Goal: Task Accomplishment & Management: Manage account settings

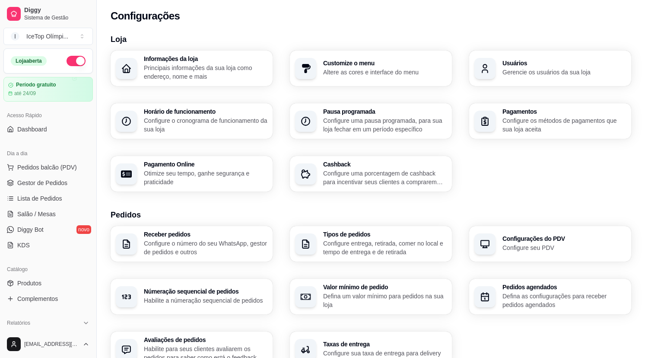
scroll to position [2, 0]
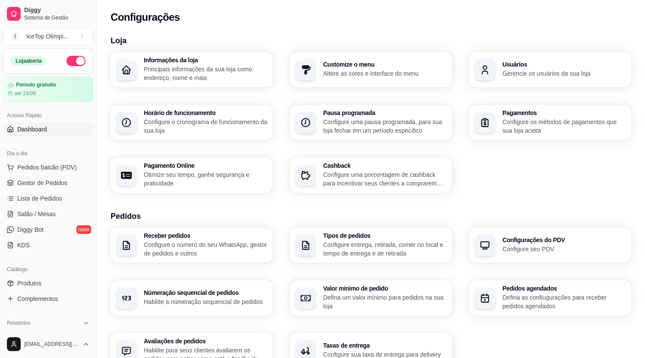
click at [35, 127] on span "Dashboard" at bounding box center [32, 129] width 30 height 9
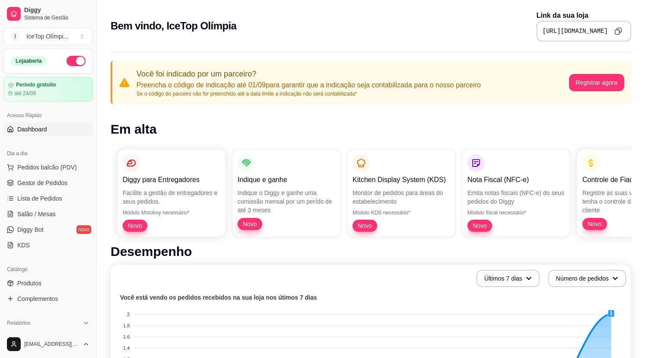
click at [620, 29] on icon "Copy to clipboard" at bounding box center [618, 31] width 8 height 8
click at [67, 60] on button "button" at bounding box center [76, 61] width 19 height 10
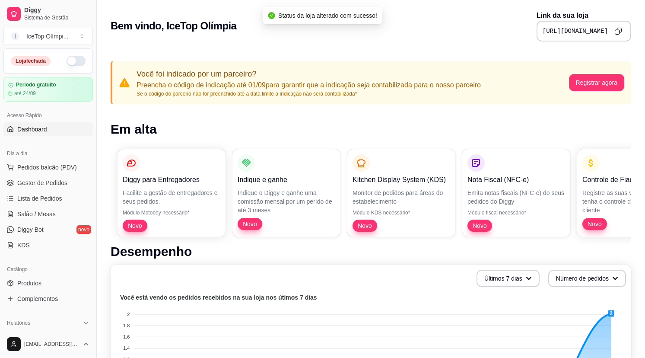
click at [69, 60] on button "button" at bounding box center [76, 61] width 19 height 10
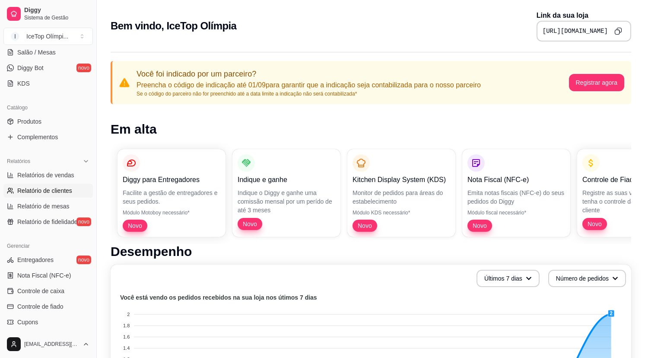
scroll to position [264, 0]
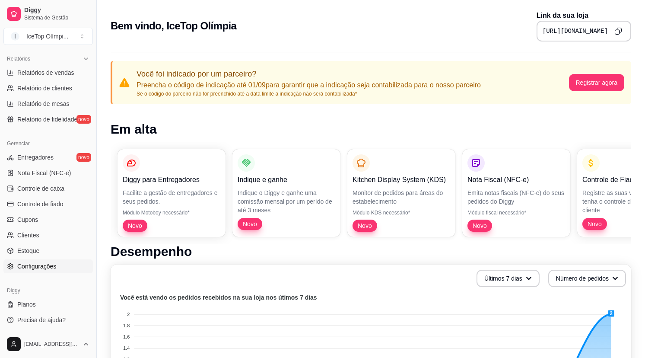
click at [43, 262] on span "Configurações" at bounding box center [36, 266] width 39 height 9
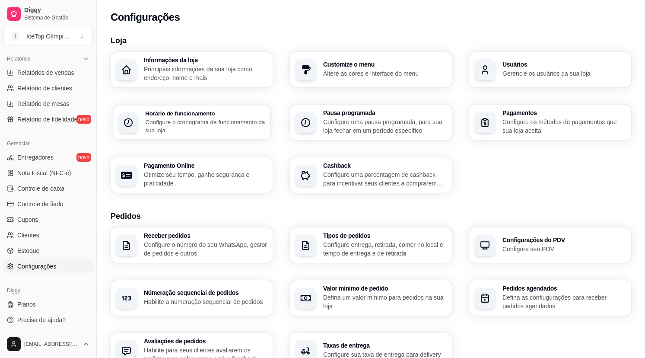
click at [214, 132] on p "Configure o cronograma de funcionamento da sua loja" at bounding box center [205, 125] width 120 height 17
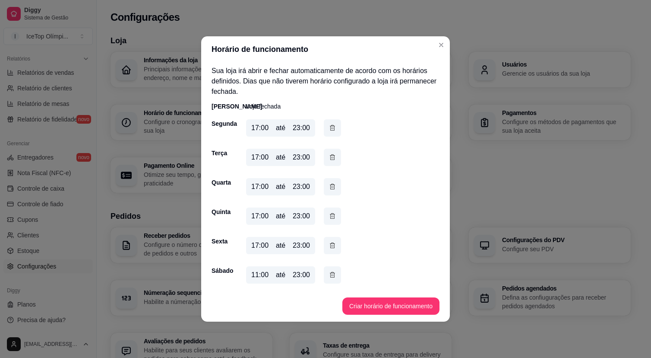
click at [259, 128] on div "17:00" at bounding box center [259, 128] width 17 height 10
click at [328, 126] on button "button" at bounding box center [332, 127] width 17 height 17
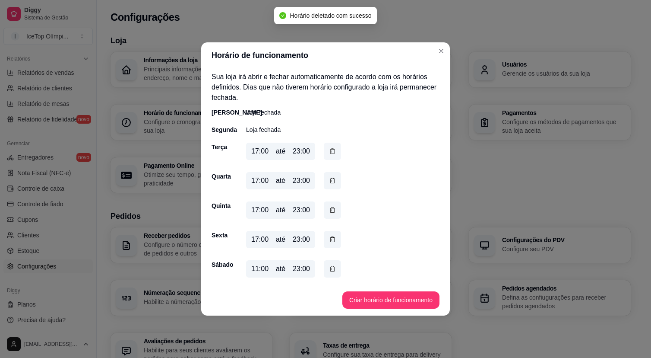
click at [332, 146] on icon "button" at bounding box center [332, 151] width 7 height 10
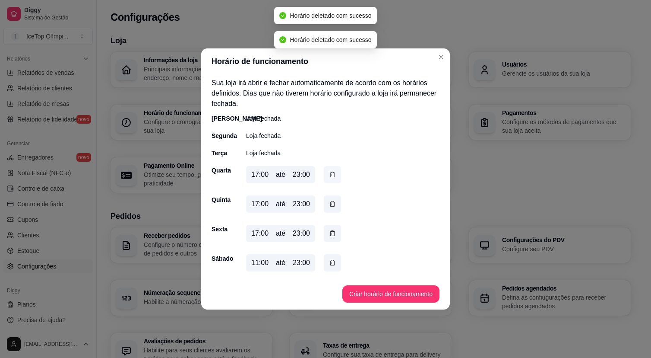
click at [335, 170] on icon "button" at bounding box center [332, 175] width 7 height 10
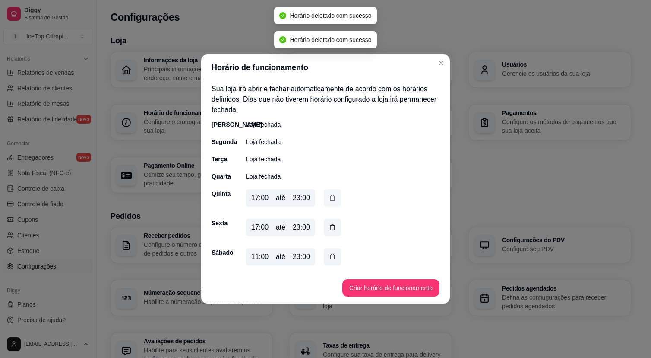
click at [336, 203] on button "button" at bounding box center [332, 197] width 17 height 17
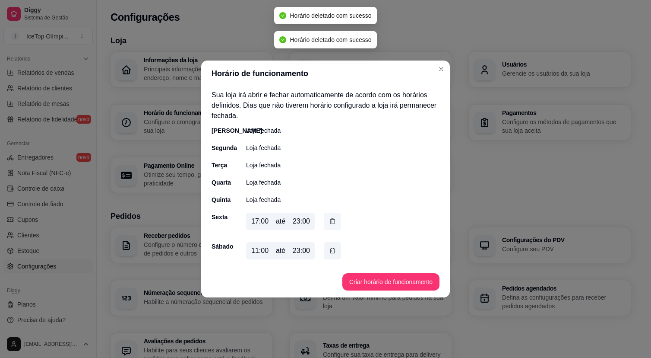
click at [334, 222] on icon "button" at bounding box center [332, 221] width 7 height 10
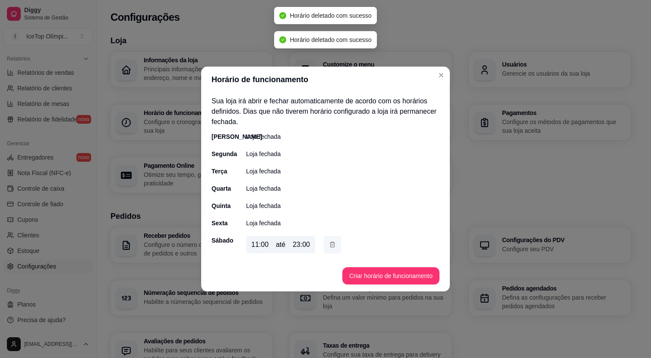
click at [332, 248] on icon "button" at bounding box center [332, 245] width 7 height 10
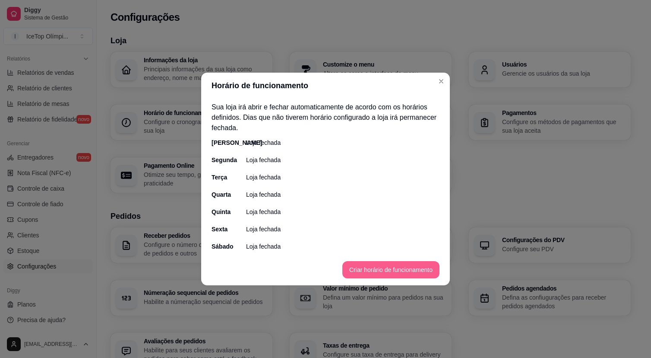
click at [372, 276] on button "Criar horário de funcionamento" at bounding box center [391, 269] width 97 height 17
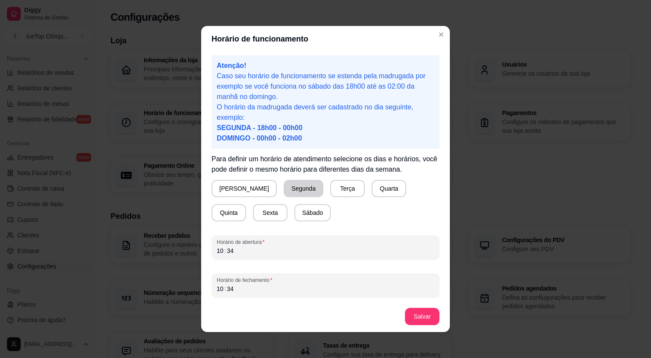
click at [284, 184] on button "Segunda" at bounding box center [304, 188] width 40 height 17
click at [329, 188] on button "Terça" at bounding box center [346, 188] width 35 height 17
click at [371, 187] on button "Quarta" at bounding box center [388, 188] width 34 height 17
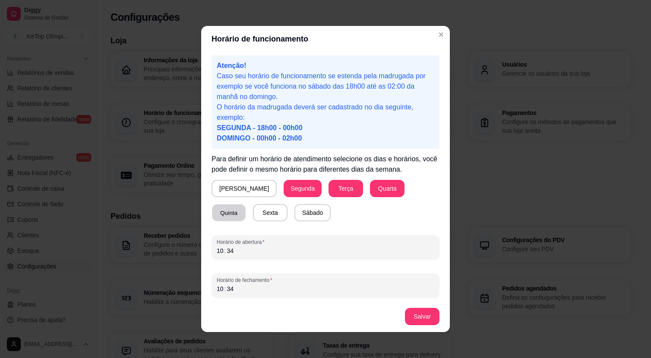
click at [246, 204] on button "Quinta" at bounding box center [229, 212] width 34 height 17
click at [253, 212] on button "Sexta" at bounding box center [270, 212] width 35 height 17
click at [226, 249] on div "34" at bounding box center [230, 250] width 9 height 9
click at [218, 251] on div "10" at bounding box center [220, 250] width 9 height 9
click at [219, 292] on div "10" at bounding box center [220, 288] width 9 height 9
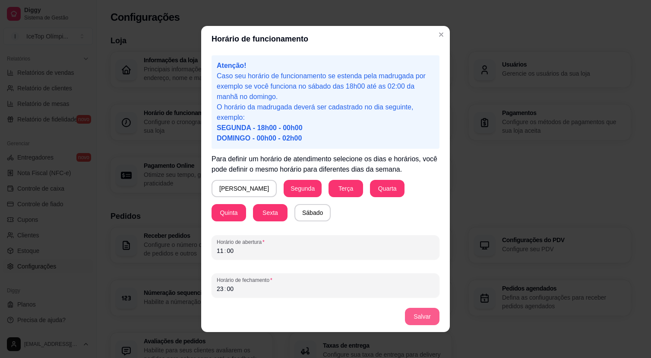
click at [418, 320] on button "Salvar" at bounding box center [422, 316] width 35 height 17
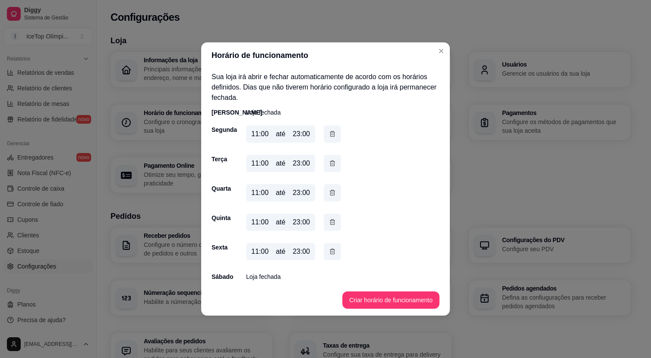
click at [244, 279] on div "Sábado Loja fechada" at bounding box center [326, 276] width 228 height 9
drag, startPoint x: 264, startPoint y: 278, endPoint x: 269, endPoint y: 278, distance: 4.8
click at [265, 278] on p "Loja fechada" at bounding box center [263, 276] width 35 height 9
click at [363, 298] on button "Criar horário de funcionamento" at bounding box center [391, 299] width 97 height 17
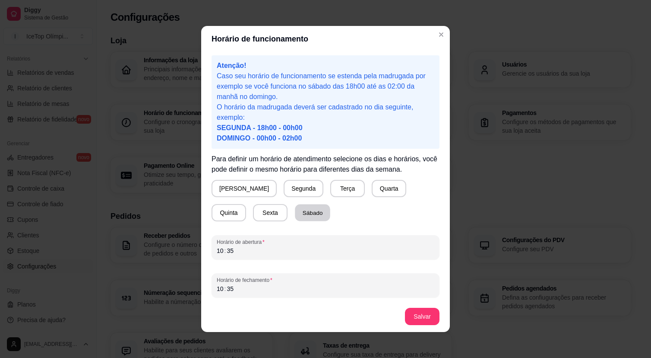
click at [295, 214] on button "Sábado" at bounding box center [312, 212] width 35 height 17
click at [218, 252] on div "10" at bounding box center [220, 250] width 9 height 9
click at [218, 291] on div "10" at bounding box center [220, 288] width 9 height 9
click at [412, 319] on button "Salvar" at bounding box center [422, 316] width 35 height 17
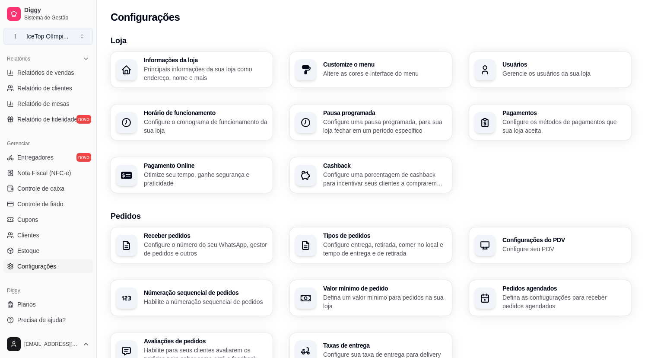
click at [81, 36] on button "I IceTop Olímpi ..." at bounding box center [47, 36] width 89 height 17
click at [80, 35] on button "I IceTop Olímpi ..." at bounding box center [47, 36] width 89 height 17
click at [133, 33] on div "Loja Informações da loja Principais informações da sua loja como endereço, nome…" at bounding box center [371, 304] width 548 height 551
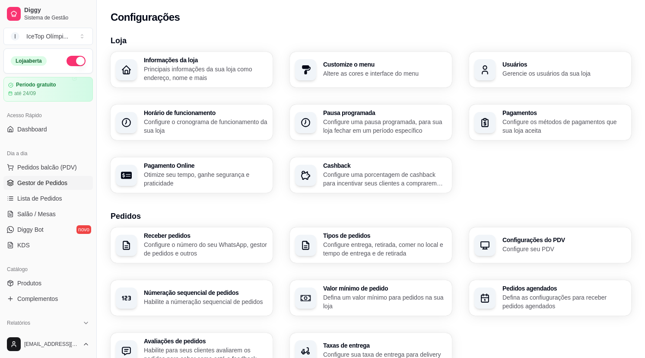
click at [62, 178] on link "Gestor de Pedidos" at bounding box center [47, 183] width 89 height 14
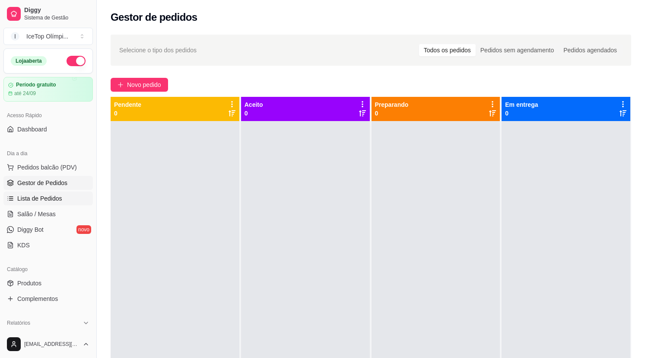
click at [57, 195] on span "Lista de Pedidos" at bounding box center [39, 198] width 45 height 9
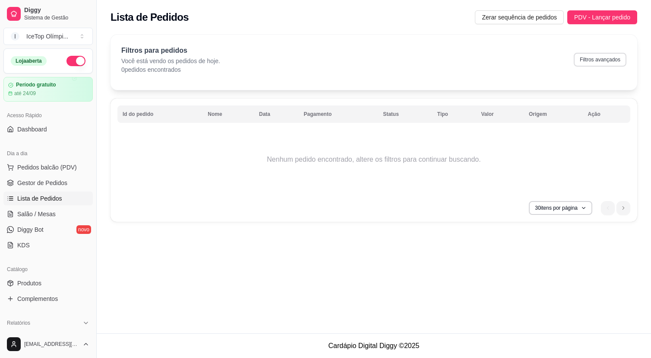
click at [601, 57] on button "Filtros avançados" at bounding box center [600, 60] width 53 height 14
select select "0"
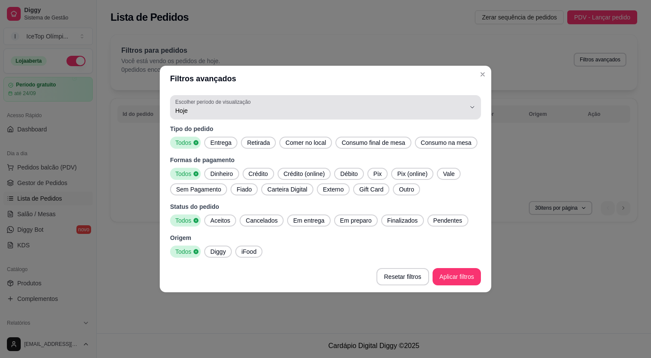
click at [257, 92] on div "0 Escolher período de visualização Hoje Ontem 7 dias 15 dias 30 dias 45 dias Cu…" at bounding box center [326, 176] width 332 height 169
click at [258, 98] on div "Hoje" at bounding box center [320, 106] width 290 height 17
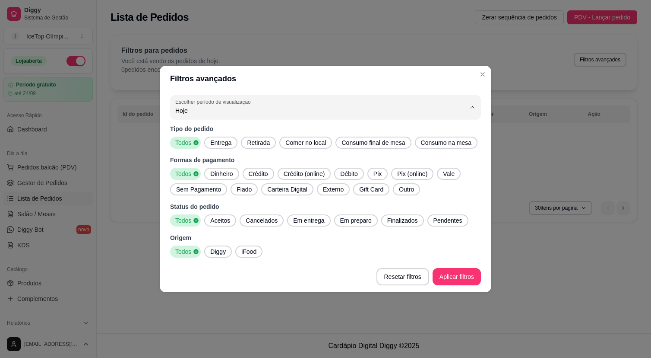
click at [226, 139] on span "Ontem" at bounding box center [321, 137] width 277 height 8
type input "1"
select select "1"
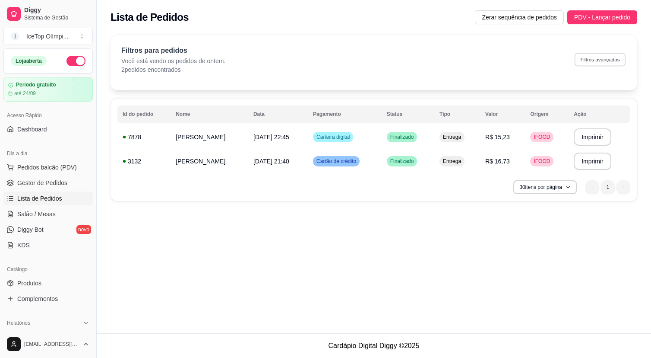
click at [605, 58] on button "Filtros avançados" at bounding box center [600, 59] width 51 height 13
select select "1"
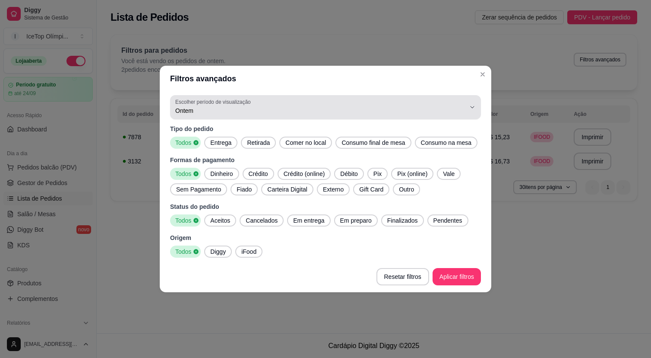
click at [235, 107] on div "Ontem" at bounding box center [320, 106] width 290 height 17
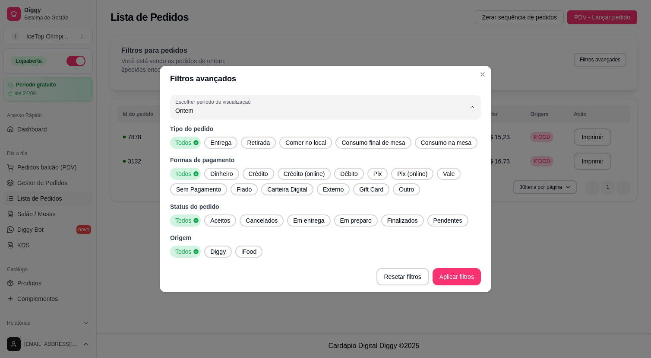
click at [222, 149] on span "7 dias" at bounding box center [321, 152] width 277 height 8
type input "7"
select select "7"
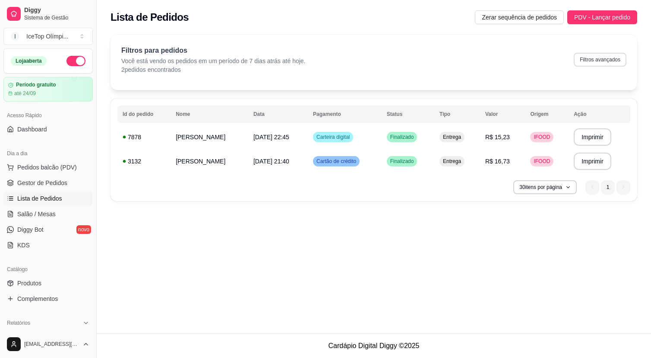
click at [585, 63] on button "Filtros avançados" at bounding box center [600, 60] width 53 height 14
select select "7"
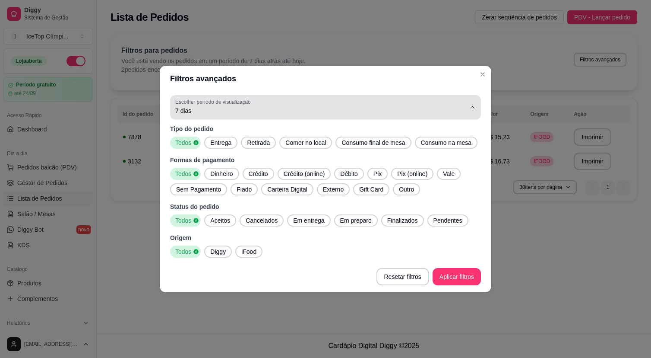
click at [311, 108] on div "7 dias" at bounding box center [320, 106] width 290 height 17
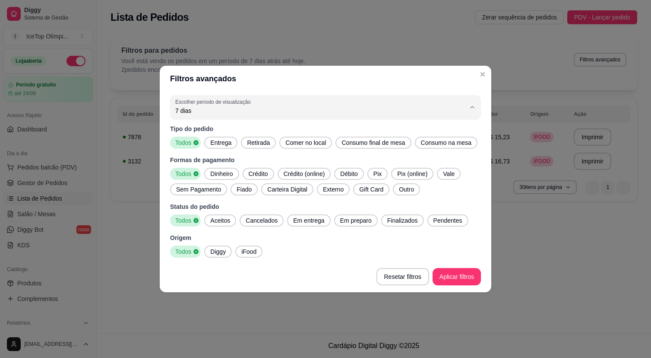
click at [249, 170] on span "15 dias" at bounding box center [321, 166] width 277 height 8
type input "15"
select select "15"
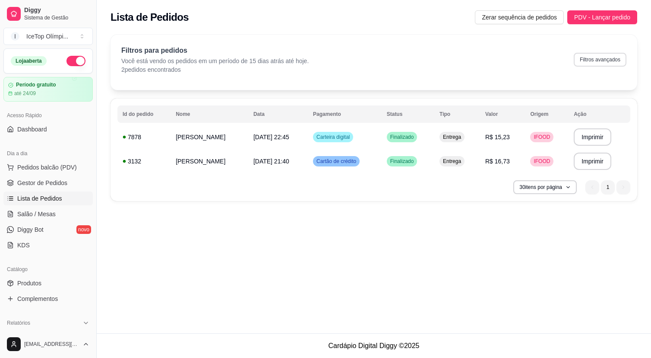
click at [598, 60] on button "Filtros avançados" at bounding box center [600, 60] width 53 height 14
select select "15"
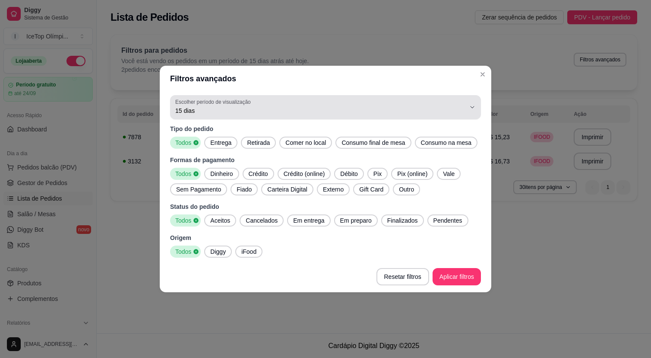
click at [231, 110] on button "Escolher período de visualização 15 dias" at bounding box center [325, 107] width 311 height 24
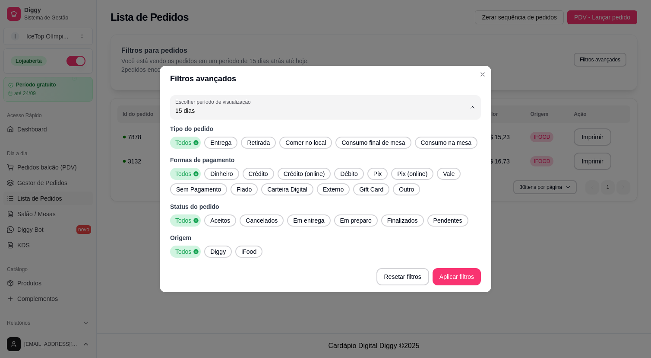
click at [227, 119] on li "Hoje" at bounding box center [326, 123] width 292 height 13
type input "0"
select select "0"
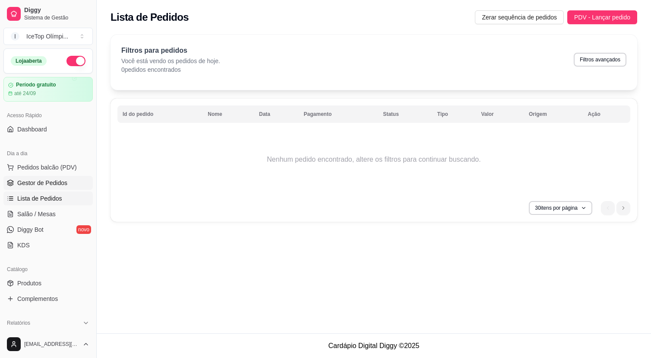
click at [44, 181] on span "Gestor de Pedidos" at bounding box center [42, 182] width 50 height 9
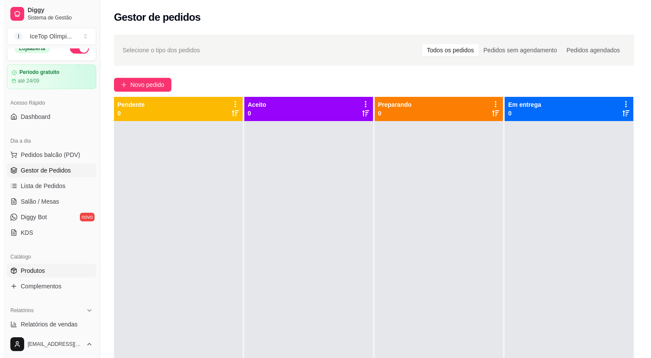
scroll to position [13, 0]
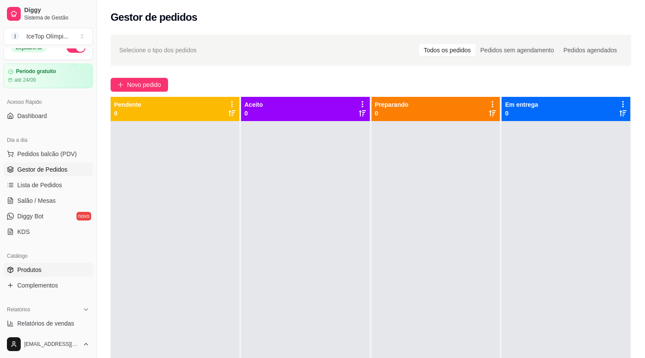
click at [57, 267] on link "Produtos" at bounding box center [47, 270] width 89 height 14
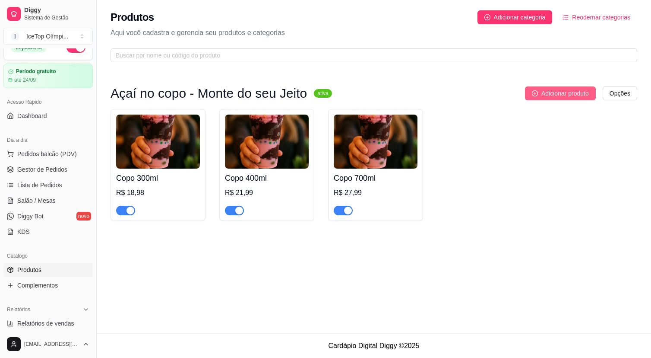
click at [545, 96] on span "Adicionar produto" at bounding box center [566, 94] width 48 height 10
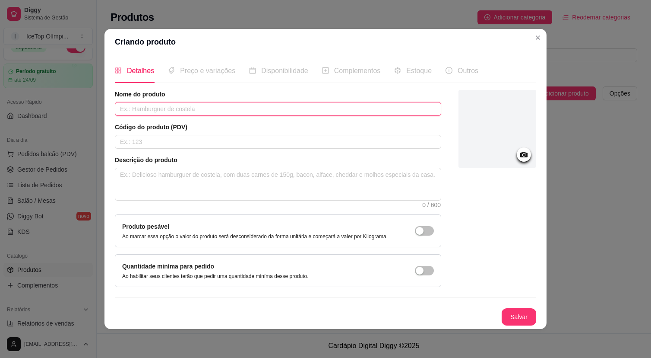
click at [193, 103] on input "text" at bounding box center [278, 109] width 327 height 14
click at [201, 67] on span "Preço e variações" at bounding box center [207, 70] width 55 height 7
click at [283, 67] on span "Disponibilidade" at bounding box center [284, 70] width 47 height 7
click at [430, 67] on span "Estoque" at bounding box center [418, 70] width 25 height 7
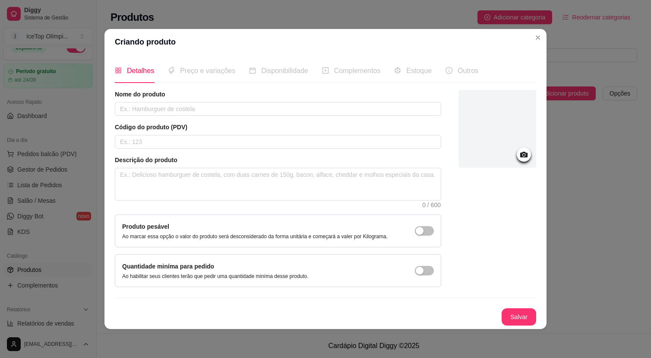
click at [470, 67] on span "Outros" at bounding box center [468, 70] width 21 height 7
click at [175, 170] on textarea at bounding box center [278, 184] width 326 height 32
click at [215, 102] on input "text" at bounding box center [278, 109] width 327 height 14
type input "Combo duplo 300ml"
click at [149, 135] on input "text" at bounding box center [278, 142] width 327 height 14
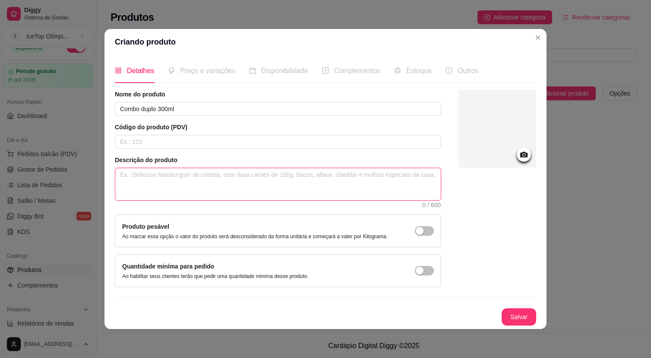
click at [152, 176] on textarea at bounding box center [278, 184] width 326 height 32
click at [177, 137] on input "text" at bounding box center [278, 142] width 327 height 14
click at [176, 168] on textarea at bounding box center [278, 184] width 326 height 32
click at [191, 139] on input "text" at bounding box center [278, 142] width 327 height 14
click at [188, 169] on textarea at bounding box center [278, 184] width 326 height 32
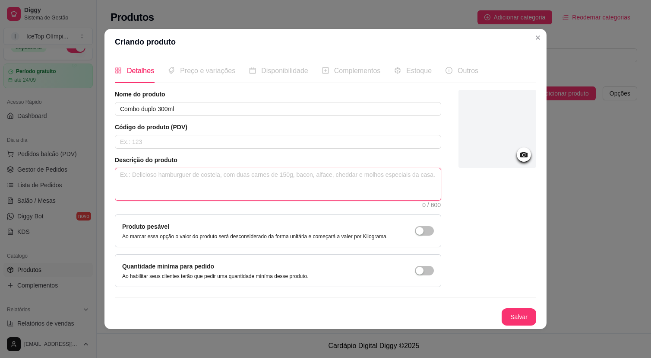
click at [188, 175] on textarea at bounding box center [278, 184] width 326 height 32
type textarea "E"
type textarea "Es"
type textarea "Ess"
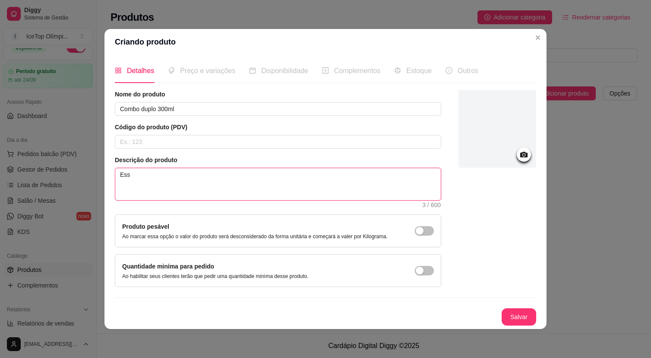
type textarea "Esse"
type textarea "Esse o"
type textarea "Esse om"
type textarea "Esse o"
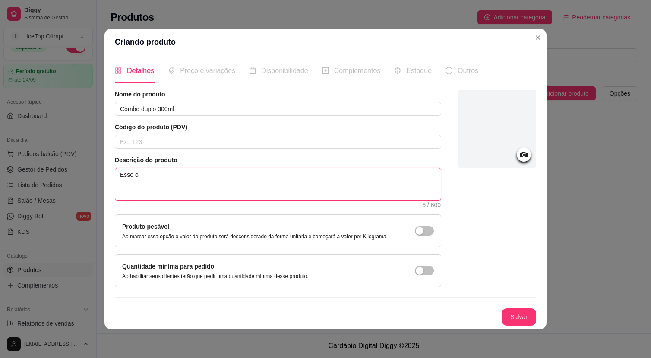
type textarea "Esse"
type textarea "Esse c"
type textarea "Esse co"
type textarea "Esse com"
type textarea "Esse comp"
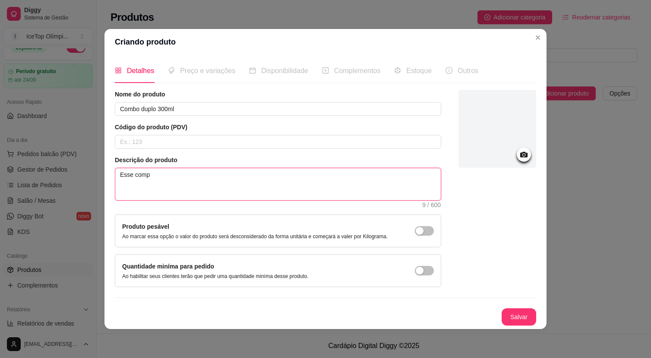
type textarea "Esse com"
type textarea "Esse comb"
type textarea "Esse combo"
type textarea "Esse combo i"
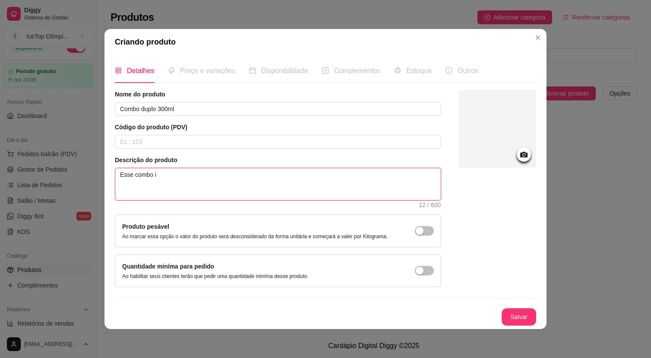
type textarea "Esse combo in"
type textarea "Esse combo inc"
type textarea "Esse combo incl"
type textarea "Esse combo inclu"
type textarea "Esse combo inclui"
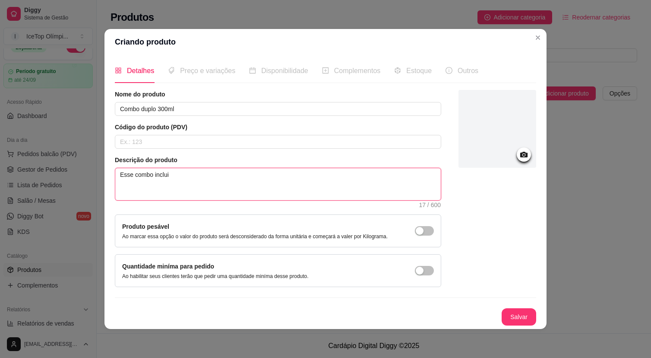
type textarea "Esse combo inclui"
type textarea "Esse combo inclui d"
type textarea "Esse combo inclui do"
type textarea "Esse combo inclui doi"
type textarea "Esse combo inclui dois"
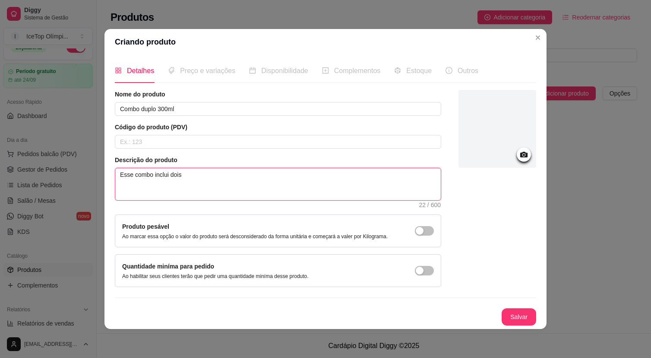
type textarea "Esse combo inclui dois"
type textarea "Esse combo inclui dois d"
type textarea "Esse combo inclui dois de"
type textarea "Esse combo inclui dois del"
type textarea "Esse combo inclui dois deli"
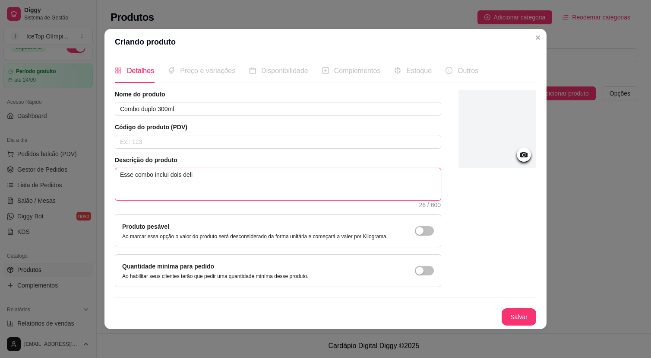
type textarea "Esse combo inclui dois delix"
type textarea "Esse combo inclui dois delixi"
type textarea "Esse combo inclui dois delixio"
type textarea "Esse combo inclui dois delixios"
type textarea "Esse combo inclui dois delixioso"
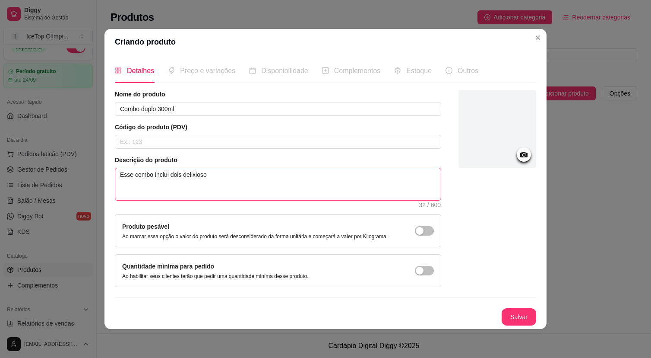
type textarea "Esse combo inclui dois delixiosos"
type textarea "Esse combo inclui dois delixiosos c"
type textarea "Esse combo inclui dois delixiosos co"
type textarea "Esse combo inclui dois delixiosos cop"
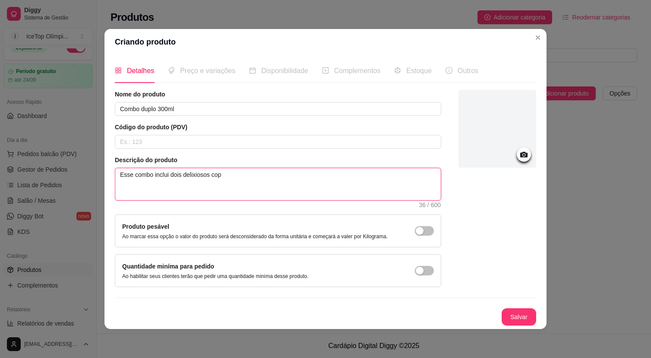
type textarea "Esse combo inclui dois delixiosos copo"
type textarea "Esse combo inclui dois delixiosos copos"
type textarea "Esse combo inclui dois delixiosos copos d"
type textarea "Esse combo inclui dois delixiosos copos de"
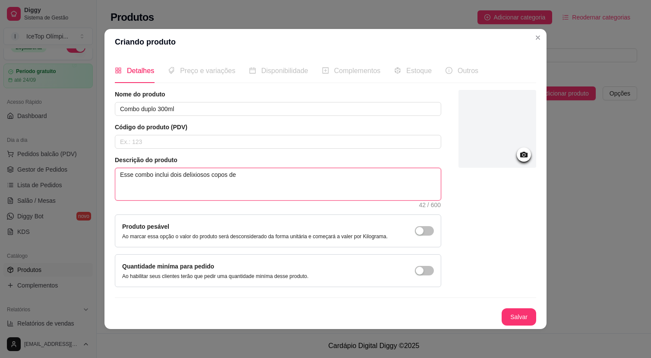
type textarea "Esse combo inclui dois delixiosos copos de"
type textarea "Esse combo inclui dois delixiosos copos de 3"
type textarea "Esse combo inclui dois delixiosos copos de 30"
type textarea "Esse combo inclui dois delixiosos copos de 300"
type textarea "Esse combo inclui dois delixiosos copos de 300m"
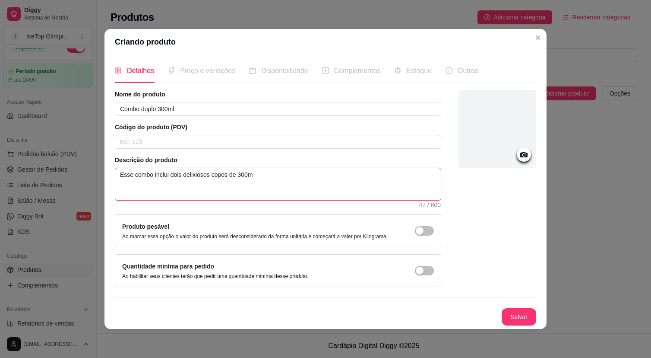
type textarea "Esse combo inclui dois delixiosos copos de 300ml"
type textarea "Esse combo inclui dois delixiosos copos de 300ml,"
type textarea "Esse combo inclui dois delixiosos copos de 300ml"
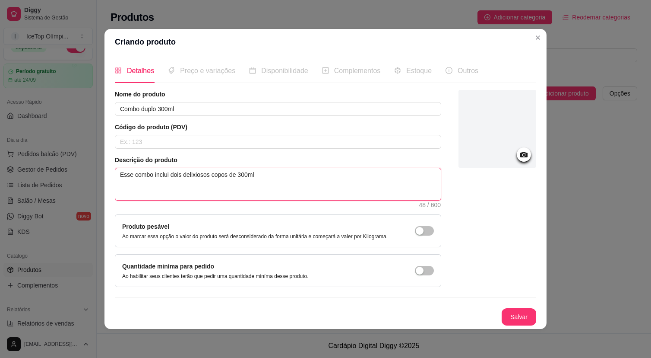
type textarea "Esse combo inclui dois delixiosos copos de 300ml,"
type textarea "Esse combo inclui dois delixiosos copos de 300ml, p"
type textarea "Esse combo inclui dois delixiosos copos de 300ml, pe"
type textarea "Esse combo inclui dois delixiosos copos de 300ml, per"
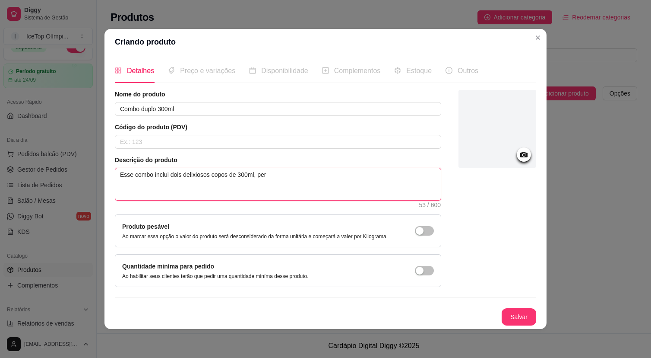
type textarea "Esse combo inclui dois delixiosos copos de 300ml, pers"
type textarea "Esse combo inclui dois delixiosos copos de 300ml, perso"
type textarea "Esse combo inclui dois delixiosos copos de 300ml, persol"
type textarea "Esse combo inclui dois delixiosos copos de 300ml, perso"
type textarea "Esse combo inclui dois delixiosos copos de 300ml, person"
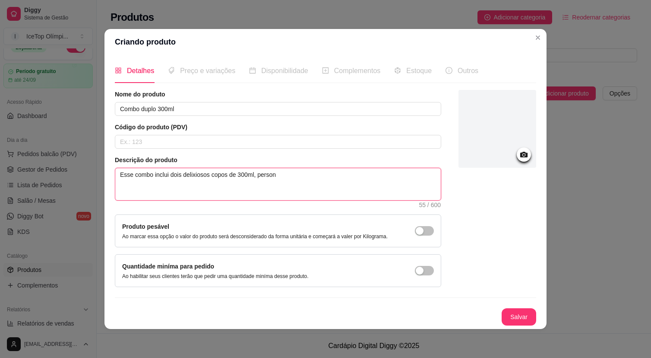
type textarea "Esse combo inclui dois delixiosos copos de 300ml, persona"
type textarea "Esse combo inclui dois delixiosos copos de 300ml, personal"
type textarea "Esse combo inclui dois delixiosos copos de 300ml, personali"
type textarea "Esse combo inclui dois delixiosos copos de 300ml, personaliz"
type textarea "Esse combo inclui dois delixiosos copos de 300ml, personalize"
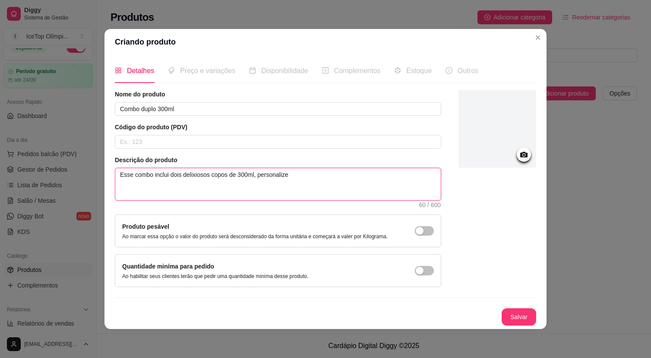
type textarea "Esse combo inclui dois delixiosos copos de 300ml, personalize"
type textarea "Esse combo inclui dois delixiosos copos de 300ml, personalize d"
type textarea "Esse combo inclui dois delixiosos copos de 300ml, personalize do"
type textarea "Esse combo inclui dois delixiosos copos de 300ml, personalize do s"
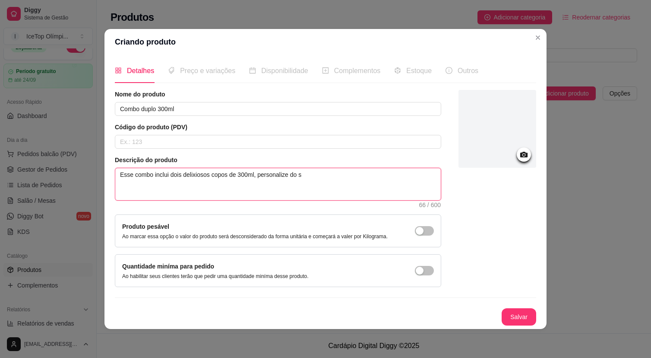
type textarea "Esse combo inclui dois delixiosos copos de 300ml, personalize do se"
type textarea "Esse combo inclui dois delixiosos copos de 300ml, personalize do seu"
type textarea "Esse combo inclui dois delixiosos copos de 300ml, personalize do seu g"
type textarea "Esse combo inclui dois delixiosos copos de 300ml, personalize do seu go"
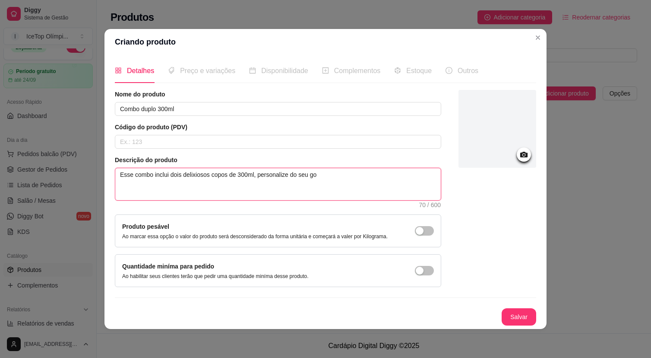
type textarea "Esse combo inclui dois delixiosos copos de 300ml, personalize do seu gos"
type textarea "Esse combo inclui dois delixiosos copos de 300ml, personalize do seu gost"
type textarea "Esse combo inclui dois delixiosos copos de 300ml, personalize do seu gosto"
type textarea "Esse combo inclui dois delixiosos copos de 300ml, personalize do seu gosto a"
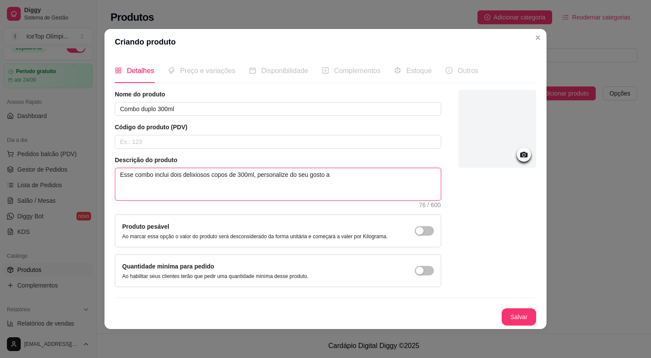
type textarea "Esse combo inclui dois delixiosos copos de 300ml, personalize do seu gosto at"
type textarea "Esse combo inclui dois delixiosos copos de 300ml, personalize do seu gosto at'"
type textarea "Esse combo inclui dois delixiosos copos de 300ml, personalize do seu gosto até"
type textarea "Esse combo inclui dois delixiosos copos de 300ml, personalize do seu gosto até 4"
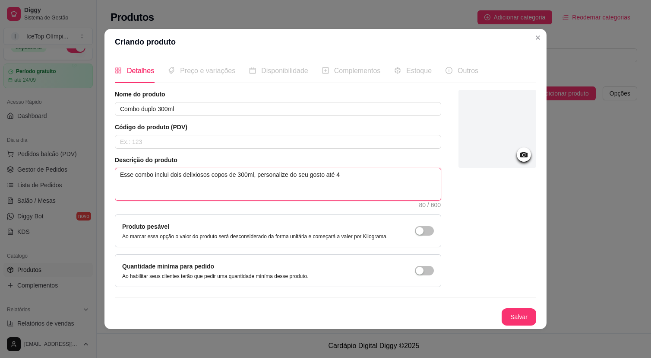
type textarea "Esse combo inclui dois delixiosos copos de 300ml, personalize do seu gosto até 4"
type textarea "Esse combo inclui dois delixiosos copos de 300ml, personalize do seu gosto até"
type textarea "Esse combo inclui dois delixiosos copos de 300ml, personalize do seu gosto até 3"
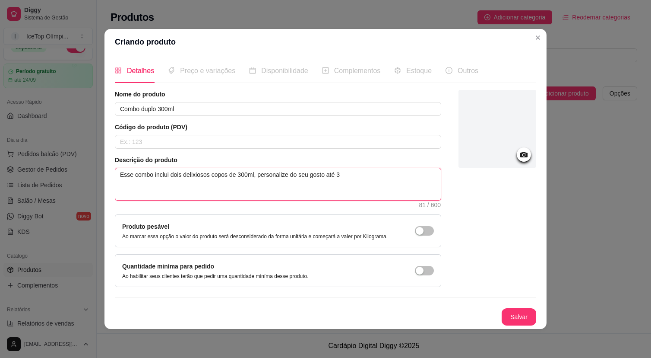
type textarea "Esse combo inclui dois delixiosos copos de 300ml, personalize do seu gosto até …"
paste textarea "ciosos copos de 300ml, personalizados ao seu gosto com até 3 acompanhamentos GR…"
click at [305, 179] on textarea "Esse combo inclui dois deliciosos copos de 300ml, personalizados ao seu gosto c…" at bounding box center [278, 184] width 326 height 32
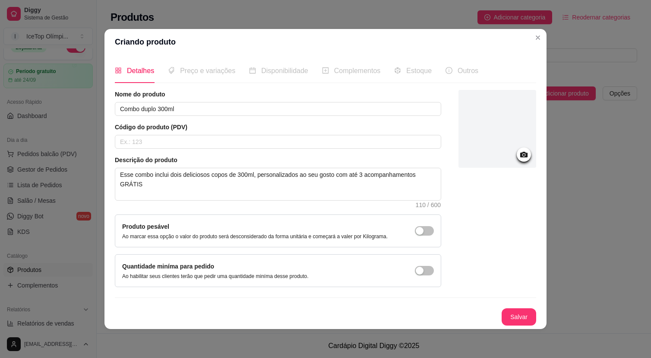
click at [195, 67] on span "Preço e variações" at bounding box center [207, 70] width 55 height 7
click at [509, 320] on button "Salvar" at bounding box center [519, 316] width 34 height 17
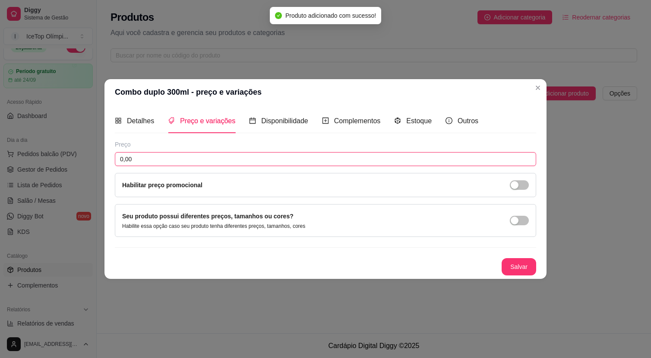
click at [236, 158] on input "0,00" at bounding box center [326, 159] width 422 height 14
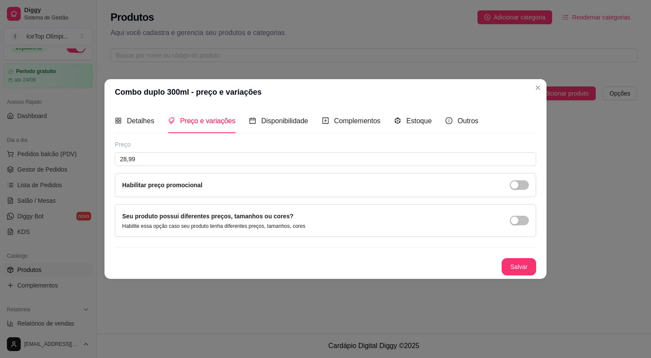
click at [253, 183] on div "Habilitar preço promocional" at bounding box center [325, 185] width 407 height 10
click at [518, 184] on div "button" at bounding box center [515, 185] width 8 height 8
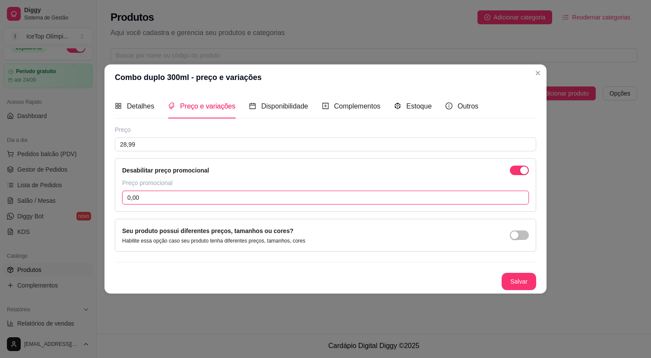
click at [224, 199] on input "0,00" at bounding box center [325, 197] width 407 height 14
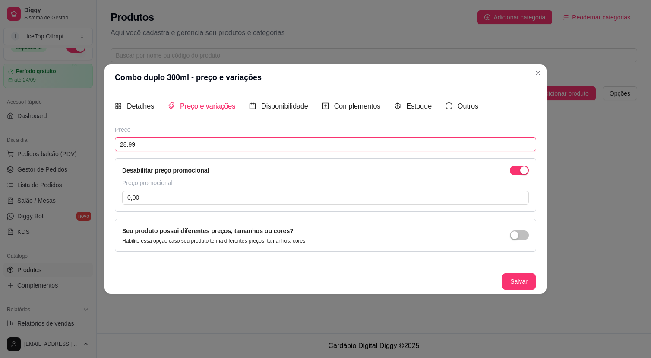
click at [206, 140] on input "28,99" at bounding box center [326, 144] width 422 height 14
click at [208, 142] on input "28,99" at bounding box center [326, 144] width 422 height 14
paste input "37,98"
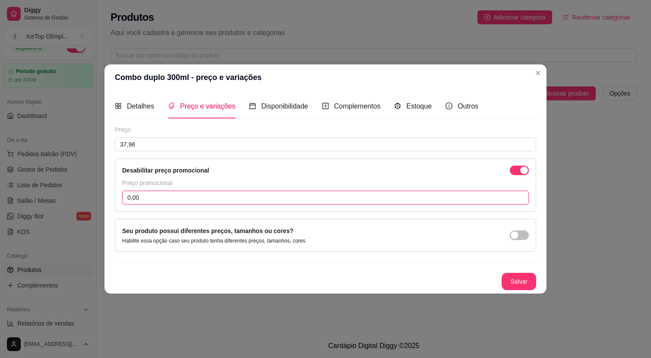
click at [143, 194] on input "0,00" at bounding box center [325, 197] width 407 height 14
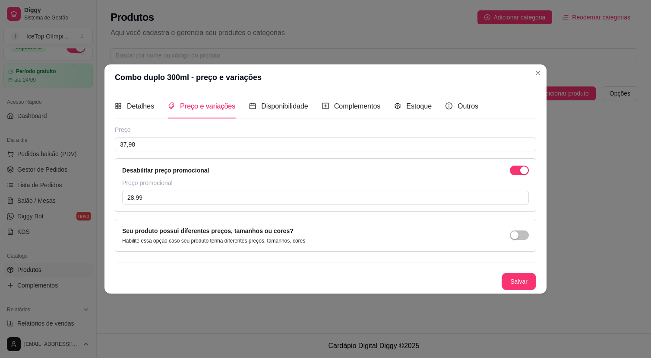
click at [223, 176] on div "Desabilitar preço promocional Preço promocional 28,99" at bounding box center [326, 185] width 422 height 54
click at [249, 156] on div "Preço 37,98 Desabilitar preço promocional Preço promocional 28,99" at bounding box center [326, 168] width 422 height 86
click at [495, 95] on div "Detalhes Preço e variações Disponibilidade Complementos Estoque Outros" at bounding box center [326, 106] width 422 height 25
click at [438, 72] on header "Combo duplo 300ml - preço e variações" at bounding box center [326, 77] width 442 height 26
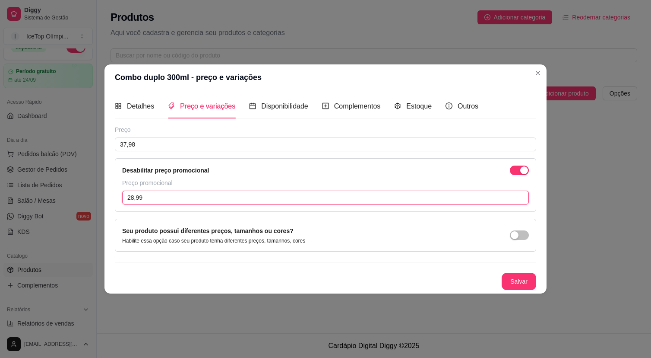
click at [132, 196] on input "28,99" at bounding box center [325, 197] width 407 height 14
click at [138, 197] on input "25,99" at bounding box center [325, 197] width 407 height 14
click at [154, 198] on input "25,99" at bounding box center [325, 197] width 407 height 14
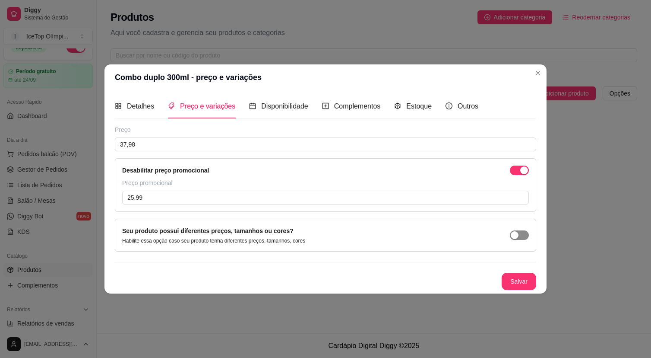
click at [524, 234] on span "button" at bounding box center [519, 235] width 19 height 10
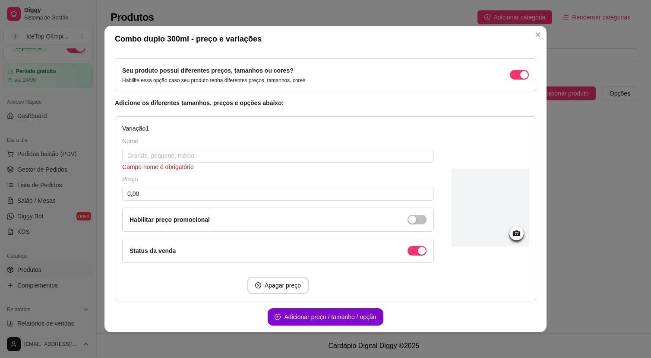
scroll to position [71, 0]
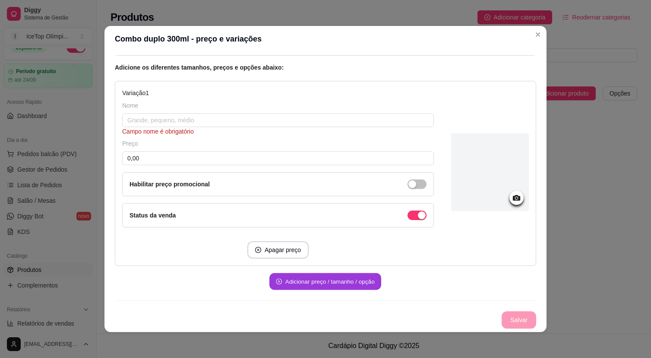
click at [347, 279] on button "Adicionar preço / tamanho / opção" at bounding box center [326, 281] width 112 height 17
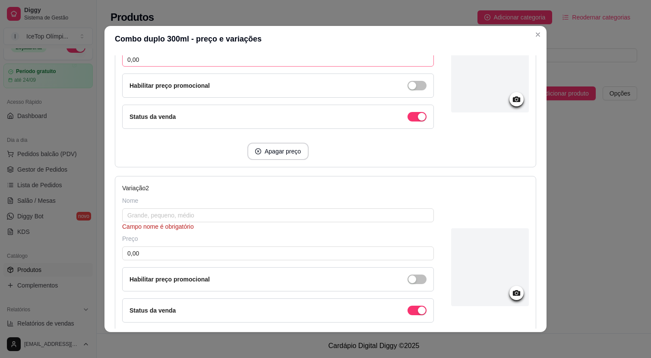
scroll to position [0, 0]
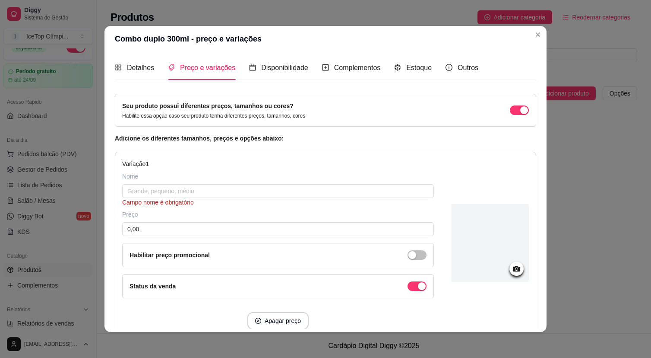
click at [339, 98] on div "Seu produto possui diferentes preços, tamanhos ou cores? Habilite essa opção ca…" at bounding box center [326, 110] width 422 height 33
click at [521, 110] on div "button" at bounding box center [525, 110] width 8 height 8
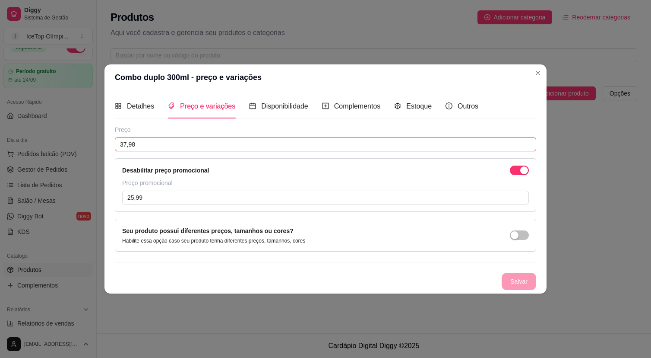
click at [232, 144] on input "37,98" at bounding box center [326, 144] width 422 height 14
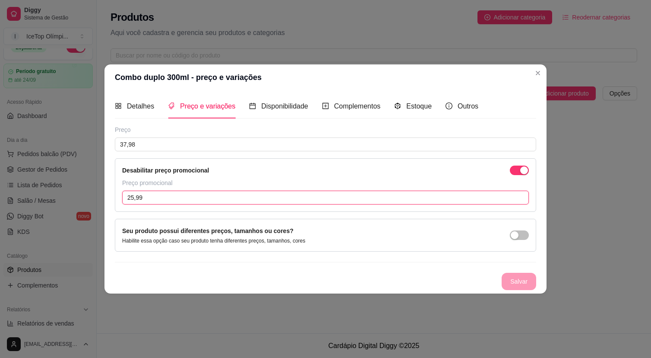
click at [210, 195] on input "25,99" at bounding box center [325, 197] width 407 height 14
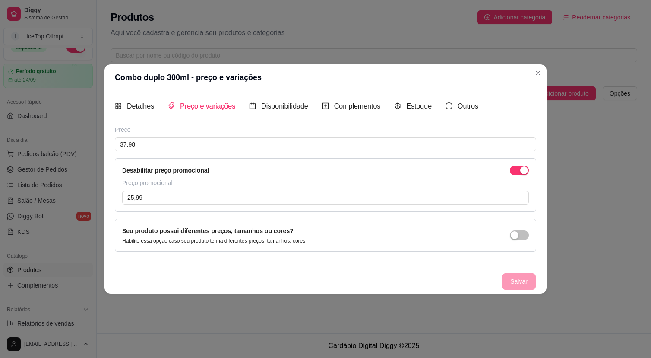
click at [258, 267] on div "Preço 37,98 Desabilitar preço promocional Preço promocional 25,99 Seu produto p…" at bounding box center [326, 207] width 422 height 165
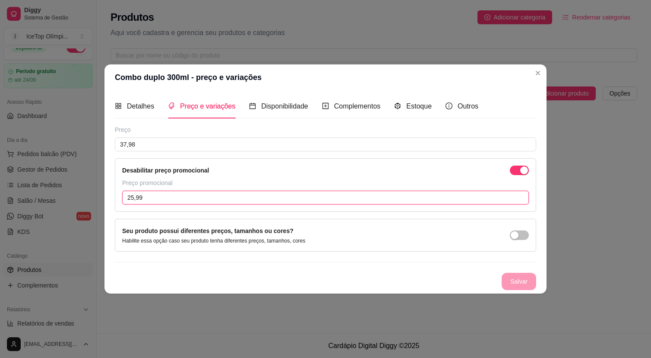
click at [317, 195] on input "25,99" at bounding box center [325, 197] width 407 height 14
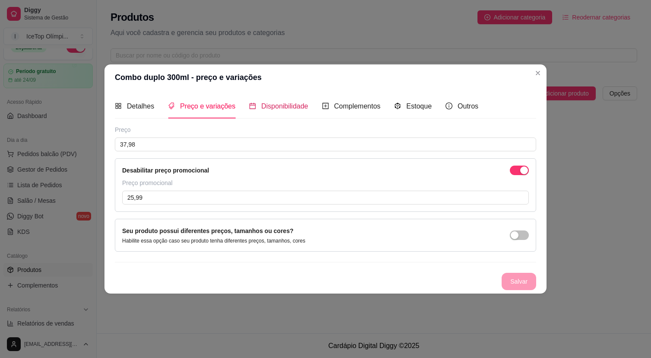
click at [287, 111] on div "Disponibilidade" at bounding box center [278, 106] width 59 height 11
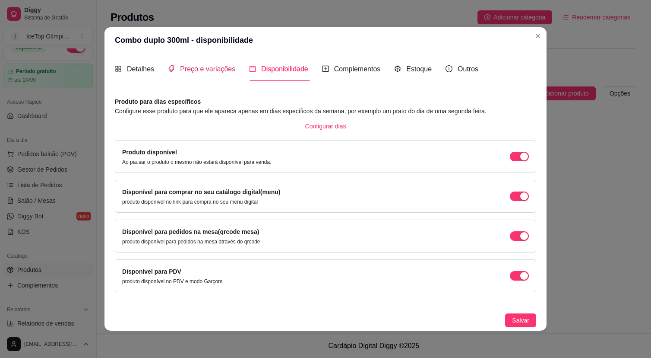
click at [200, 67] on span "Preço e variações" at bounding box center [207, 68] width 55 height 7
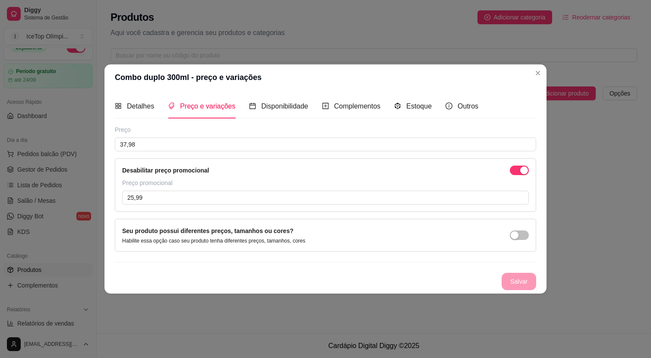
click at [518, 277] on div "Salvar" at bounding box center [326, 281] width 422 height 17
click at [517, 278] on div "Salvar" at bounding box center [326, 281] width 422 height 17
click at [519, 168] on span "button" at bounding box center [519, 170] width 19 height 10
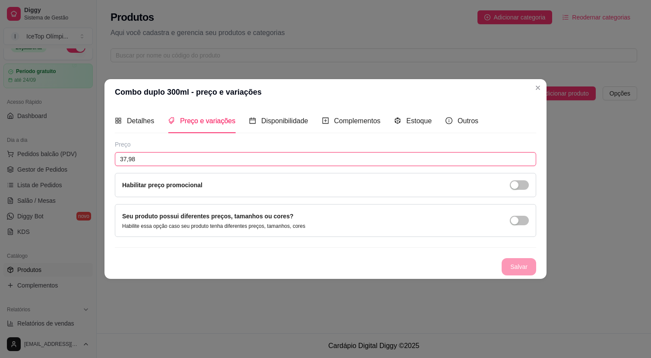
click at [514, 159] on input "37,98" at bounding box center [326, 159] width 422 height 14
click at [121, 158] on input "37,98" at bounding box center [326, 159] width 422 height 14
click at [122, 159] on input "37,98" at bounding box center [326, 159] width 422 height 14
click at [121, 157] on input "37,98" at bounding box center [326, 159] width 422 height 14
drag, startPoint x: 124, startPoint y: 159, endPoint x: 116, endPoint y: 157, distance: 8.9
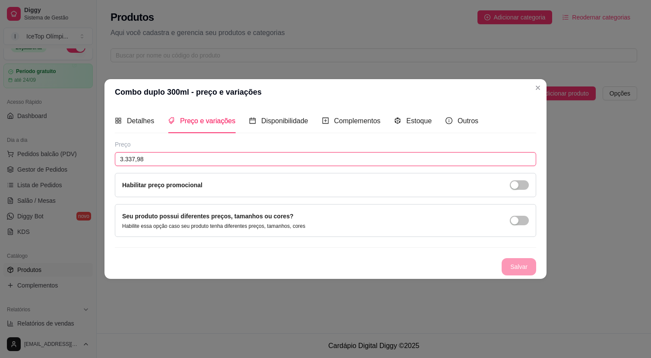
click at [116, 157] on input "3.337,98" at bounding box center [326, 159] width 422 height 14
click at [154, 159] on input "337,98" at bounding box center [326, 159] width 422 height 14
click at [124, 159] on input "337,98" at bounding box center [326, 159] width 422 height 14
click at [143, 158] on input "37,98" at bounding box center [326, 159] width 422 height 14
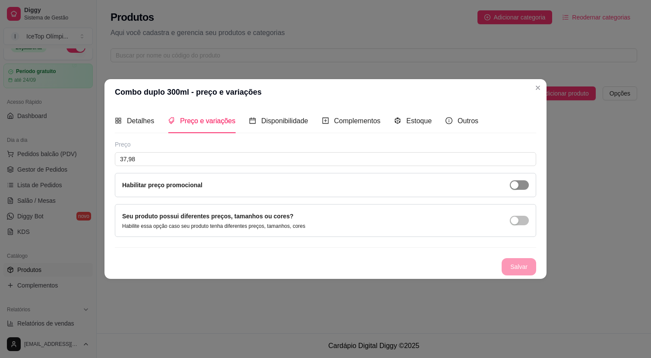
click at [518, 183] on div "button" at bounding box center [515, 185] width 8 height 8
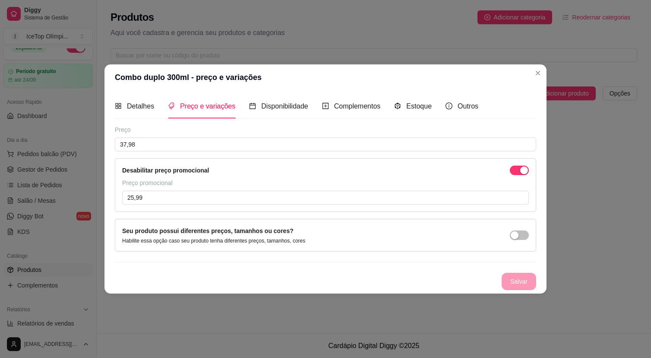
click at [519, 273] on div "Salvar" at bounding box center [326, 281] width 422 height 17
click at [289, 100] on div "Disponibilidade" at bounding box center [278, 106] width 59 height 25
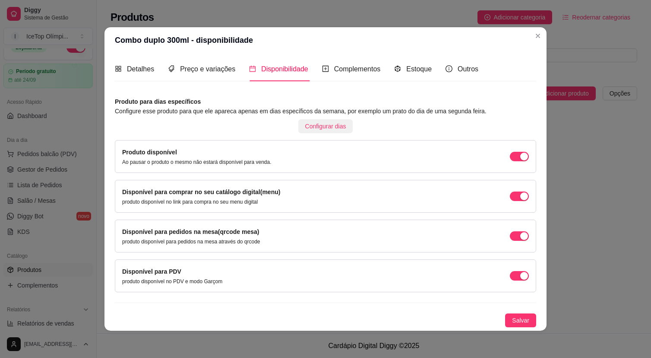
scroll to position [0, 0]
click at [521, 235] on div "button" at bounding box center [525, 236] width 8 height 8
click at [523, 276] on div "button" at bounding box center [525, 275] width 8 height 8
click at [512, 319] on span "Salvar" at bounding box center [520, 320] width 17 height 10
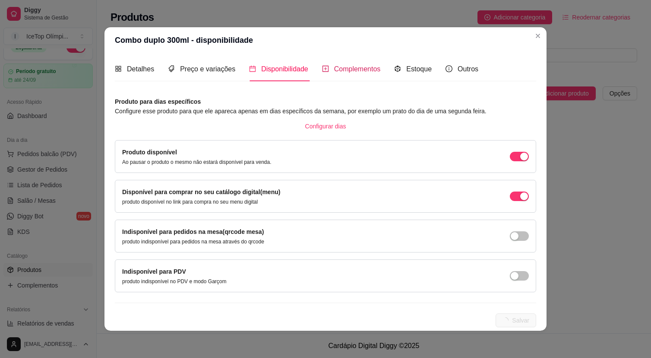
click at [335, 66] on span "Complementos" at bounding box center [357, 68] width 47 height 7
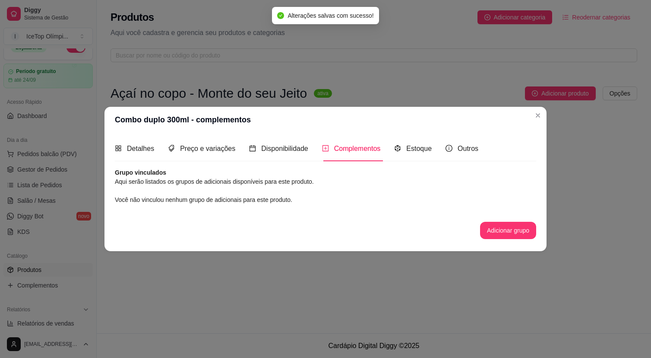
click at [221, 181] on article "Aqui serão listados os grupos de adicionais disponíveis para este produto." at bounding box center [326, 182] width 422 height 10
click at [505, 228] on button "Adicionar grupo" at bounding box center [508, 230] width 56 height 17
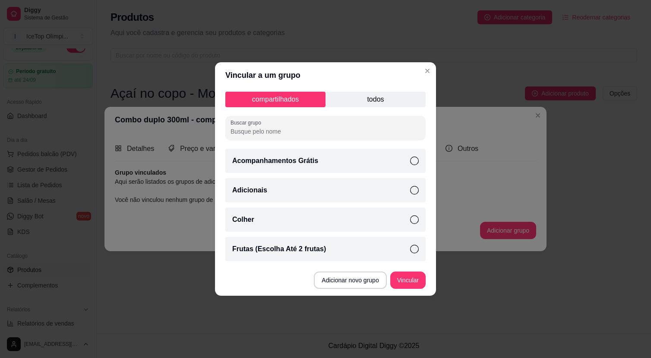
click at [368, 160] on div "Acompanhamentos Grátis" at bounding box center [325, 161] width 200 height 24
click at [402, 189] on div "Adicionais" at bounding box center [325, 190] width 200 height 24
click at [403, 213] on div "Colher" at bounding box center [325, 219] width 200 height 24
click at [410, 248] on icon at bounding box center [414, 248] width 9 height 9
click at [401, 276] on button "Vincular" at bounding box center [408, 279] width 35 height 17
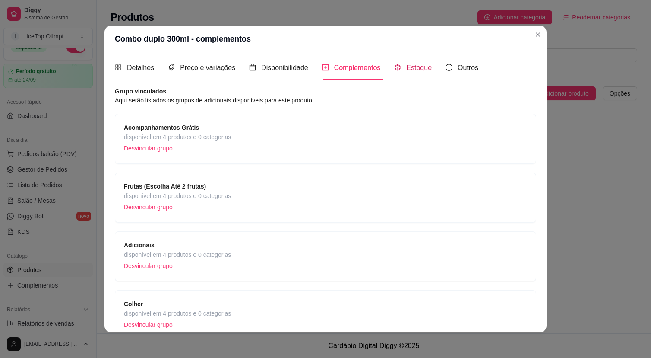
click at [415, 66] on span "Estoque" at bounding box center [418, 67] width 25 height 7
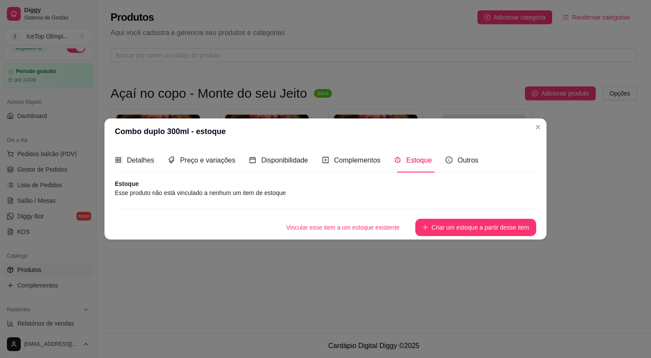
click at [306, 197] on article "Esse produto não está vinculado a nenhum um item de estoque" at bounding box center [326, 193] width 422 height 10
click at [476, 161] on span "Outros" at bounding box center [468, 159] width 21 height 7
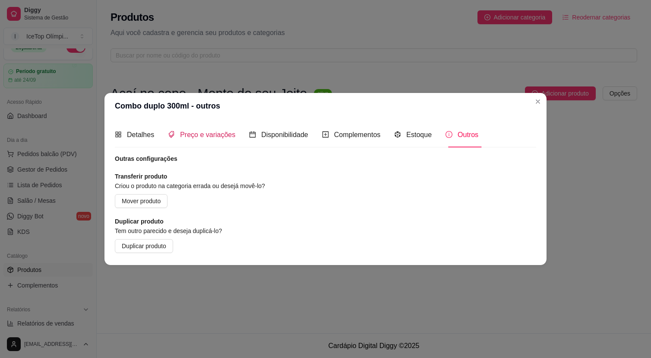
click at [197, 135] on span "Preço e variações" at bounding box center [207, 134] width 55 height 7
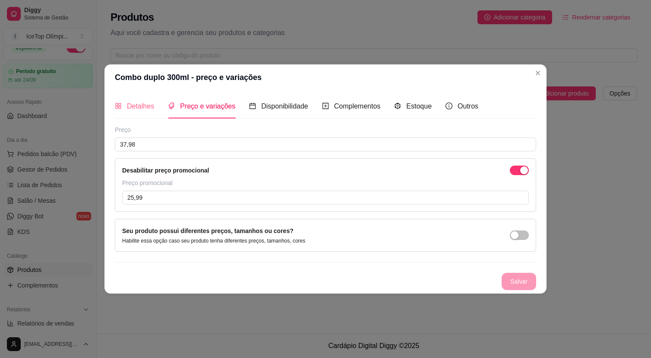
click at [122, 95] on div "Detalhes" at bounding box center [134, 106] width 39 height 25
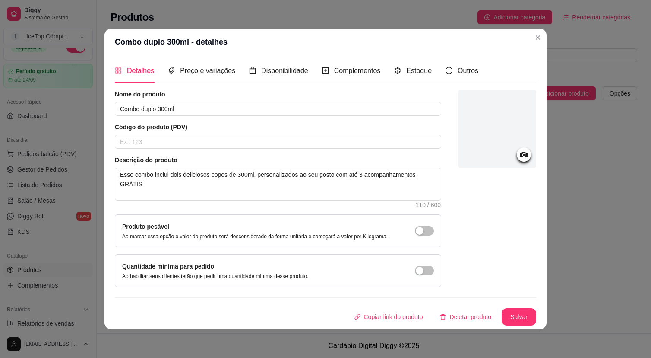
scroll to position [1, 0]
click at [505, 319] on button "Salvar" at bounding box center [519, 316] width 35 height 17
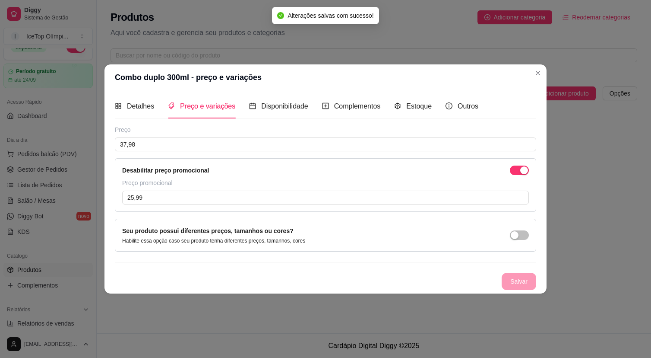
click at [336, 170] on div "Desabilitar preço promocional" at bounding box center [325, 170] width 407 height 10
click at [533, 281] on div "Salvar" at bounding box center [326, 281] width 422 height 17
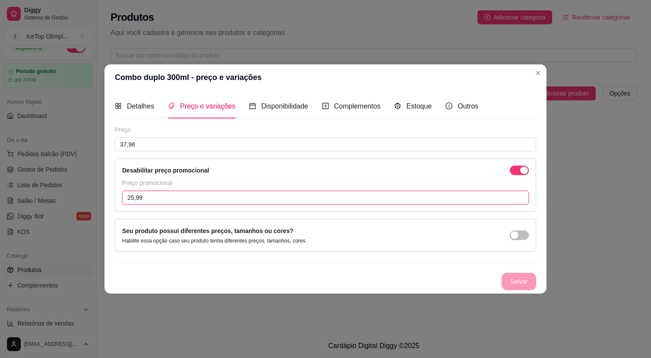
click at [168, 197] on input "25,99" at bounding box center [325, 197] width 407 height 14
drag, startPoint x: 168, startPoint y: 197, endPoint x: 102, endPoint y: 197, distance: 66.5
click at [102, 197] on div "Combo duplo 300ml - preço e variações Detalhes Preço e variações Disponibilidad…" at bounding box center [325, 179] width 651 height 358
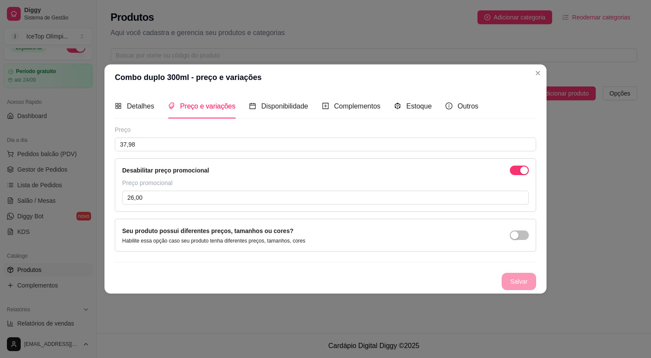
click at [237, 183] on div "Preço promocional" at bounding box center [325, 182] width 407 height 9
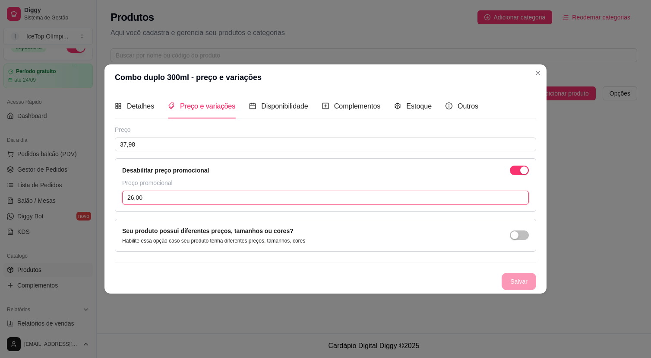
click at [485, 200] on input "26,00" at bounding box center [325, 197] width 407 height 14
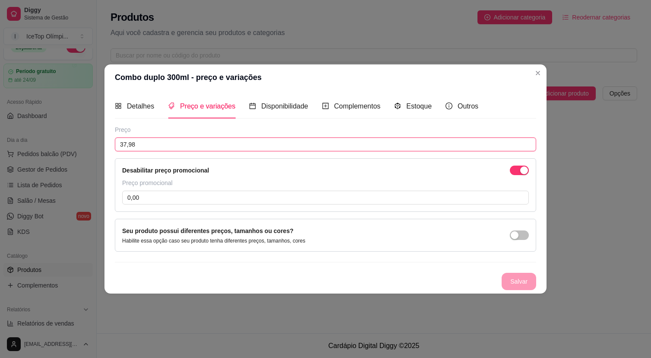
click at [441, 140] on input "37,98" at bounding box center [326, 144] width 422 height 14
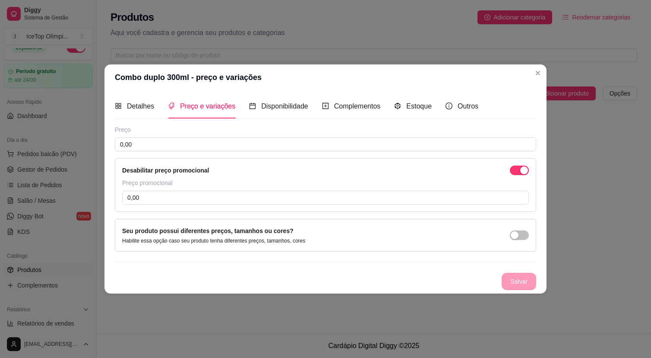
click at [417, 186] on div "Preço promocional" at bounding box center [325, 182] width 407 height 9
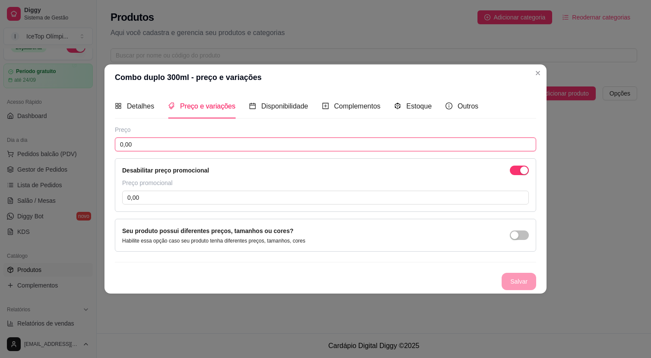
click at [431, 147] on input "0,00" at bounding box center [326, 144] width 422 height 14
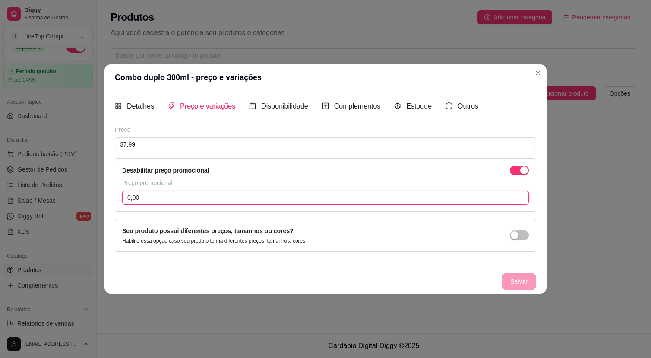
click at [354, 199] on input "0,00" at bounding box center [325, 197] width 407 height 14
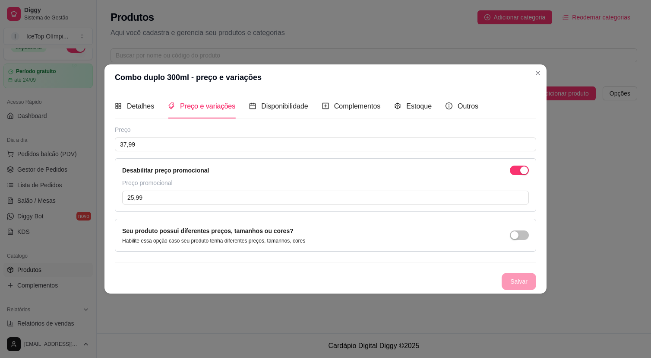
click at [356, 181] on div "Preço promocional" at bounding box center [325, 182] width 407 height 9
click at [396, 114] on div "Detalhes Preço e variações Disponibilidade Complementos Estoque Outros" at bounding box center [297, 106] width 364 height 25
click at [295, 106] on span "Disponibilidade" at bounding box center [284, 105] width 47 height 7
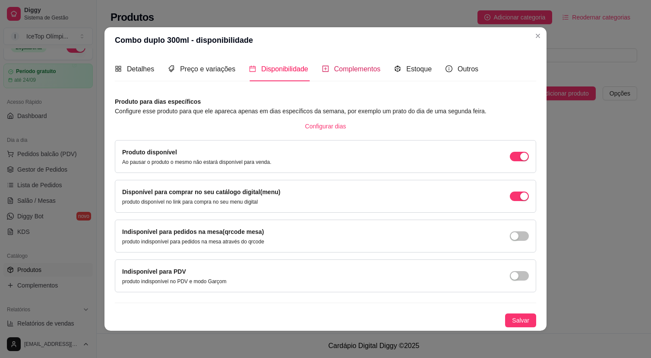
click at [352, 69] on span "Complementos" at bounding box center [357, 68] width 47 height 7
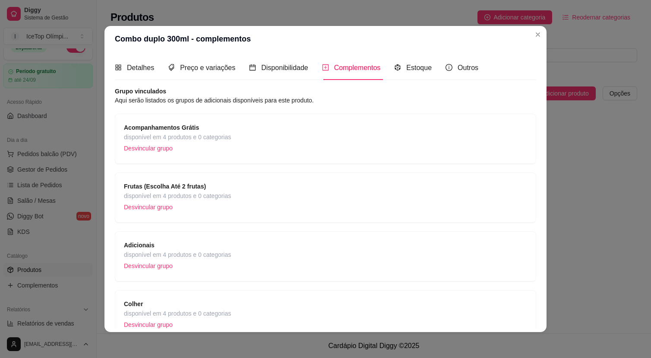
click at [395, 62] on div "Estoque" at bounding box center [413, 67] width 38 height 25
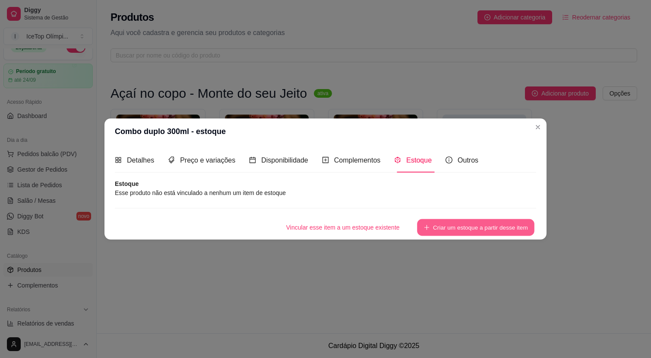
click at [455, 220] on button "Criar um estoque a partir desse item" at bounding box center [475, 227] width 117 height 17
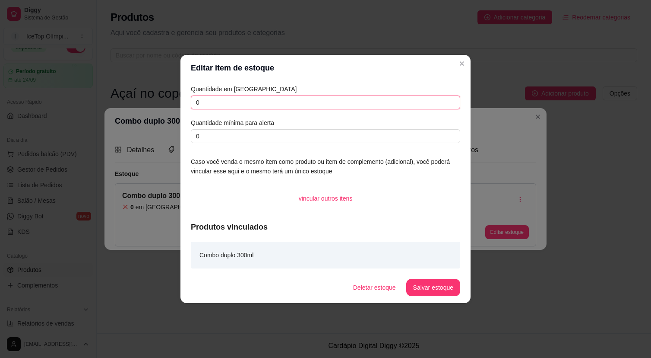
click at [270, 99] on input "0" at bounding box center [326, 102] width 270 height 14
click at [274, 159] on article "Caso você venda o mesmo item como produto ou item de complemento (adicional), v…" at bounding box center [326, 166] width 270 height 19
click at [432, 288] on button "Salvar estoque" at bounding box center [433, 287] width 53 height 17
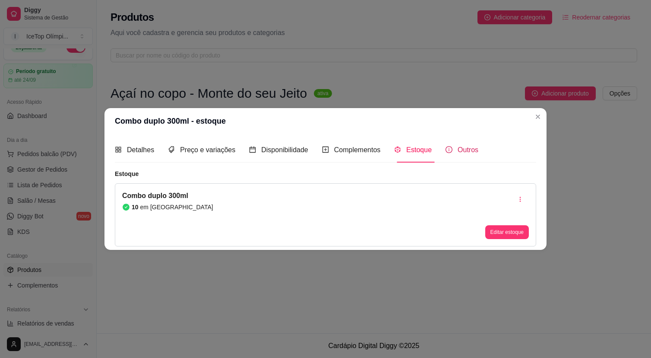
click at [471, 153] on span "Outros" at bounding box center [468, 149] width 21 height 7
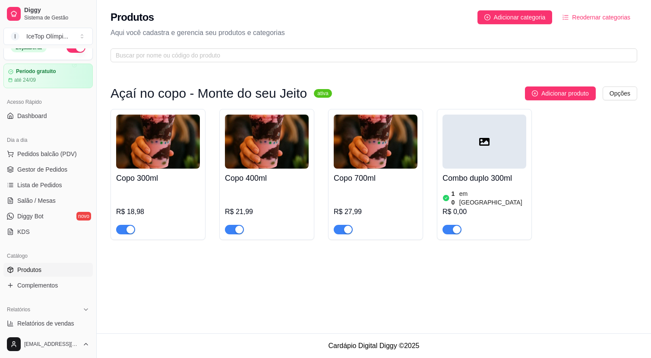
click at [604, 241] on div "Açaí no copo - Monte do seu Jeito ativa Adicionar produto Opções Copo 300ml R$ …" at bounding box center [374, 162] width 555 height 191
click at [516, 173] on h4 "Combo duplo 300ml" at bounding box center [485, 178] width 84 height 12
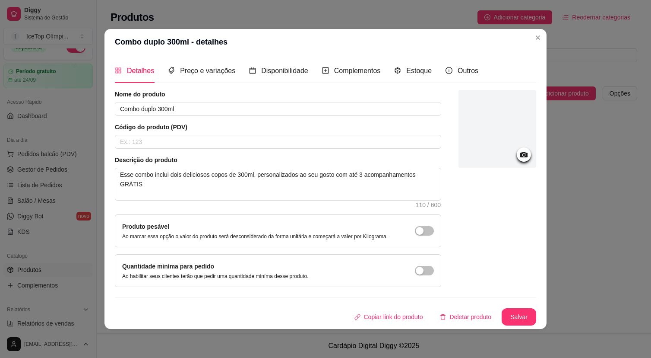
scroll to position [2, 0]
click at [521, 152] on icon at bounding box center [524, 155] width 7 height 6
click at [467, 237] on div at bounding box center [498, 188] width 78 height 197
click at [507, 318] on button "Salvar" at bounding box center [519, 316] width 35 height 17
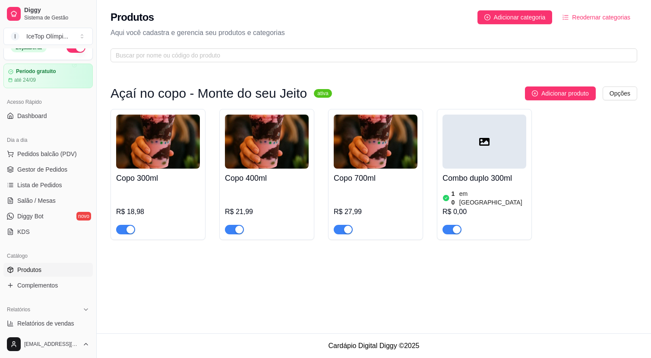
click at [565, 229] on div "Copo 300ml R$ 18,98 Copo 400ml R$ 21,99 Copo 700ml R$ 27,99 Combo duplo 300ml 1…" at bounding box center [374, 174] width 527 height 131
click at [159, 185] on div "Copo 300ml R$ 18,98" at bounding box center [158, 201] width 84 height 66
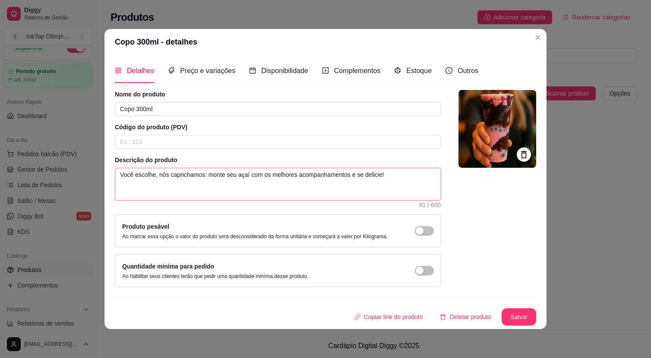
scroll to position [1, 0]
click at [216, 70] on span "Preço e variações" at bounding box center [207, 70] width 55 height 7
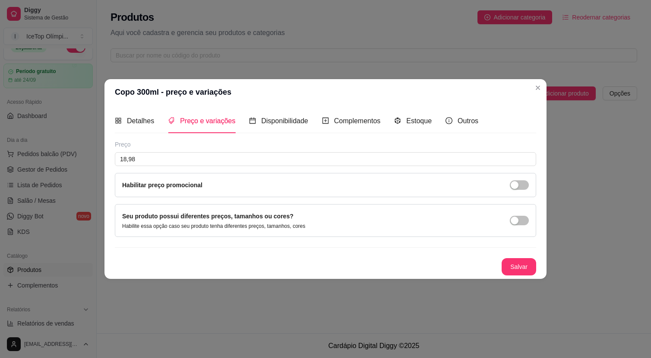
scroll to position [0, 0]
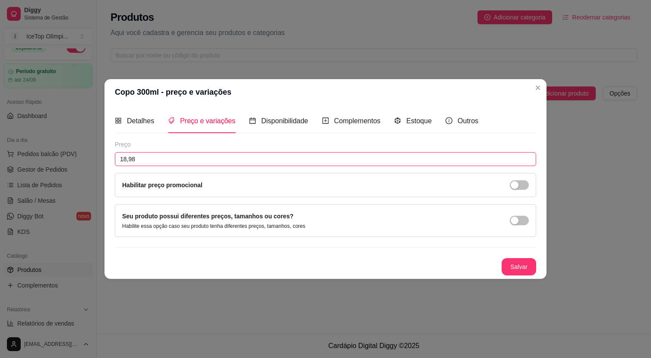
drag, startPoint x: 150, startPoint y: 161, endPoint x: 123, endPoint y: 159, distance: 27.7
click at [123, 159] on input "18,98" at bounding box center [326, 159] width 422 height 14
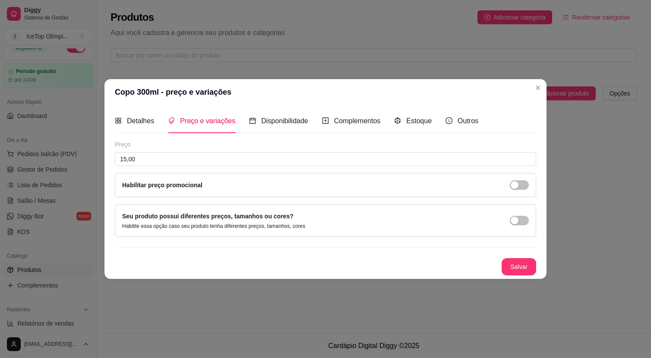
click at [162, 151] on div "Preço 15,00 Habilitar preço promocional" at bounding box center [326, 168] width 422 height 57
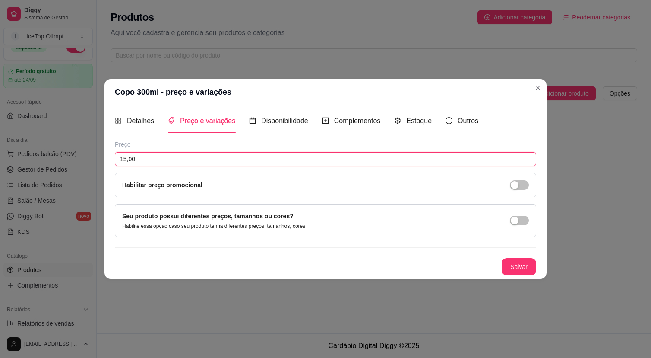
click at [147, 158] on input "15,00" at bounding box center [326, 159] width 422 height 14
drag, startPoint x: 137, startPoint y: 159, endPoint x: 124, endPoint y: 159, distance: 12.5
click at [124, 159] on input "15,00" at bounding box center [326, 159] width 422 height 14
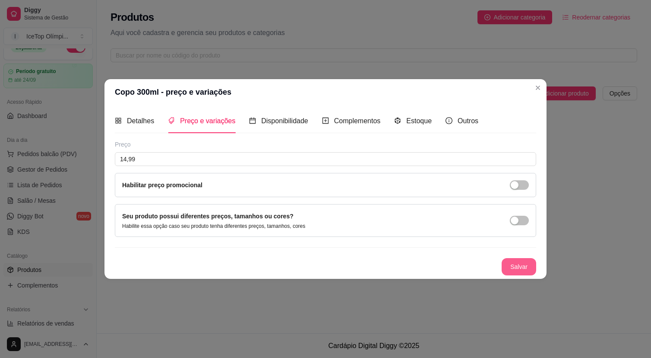
click at [519, 265] on button "Salvar" at bounding box center [519, 266] width 35 height 17
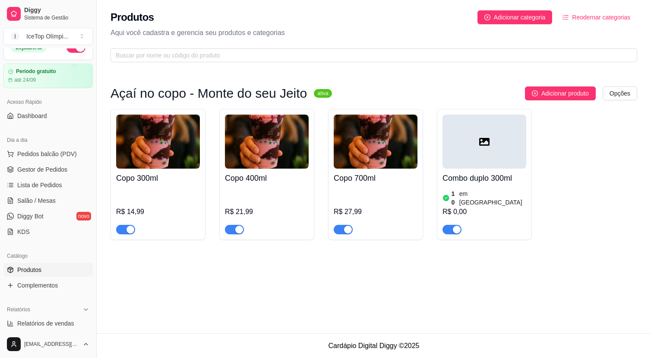
click at [276, 206] on div "R$ 21,99" at bounding box center [267, 211] width 84 height 10
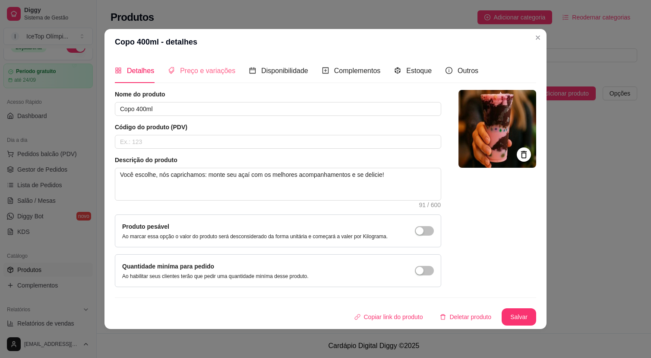
click at [215, 73] on div "Preço e variações" at bounding box center [201, 70] width 67 height 25
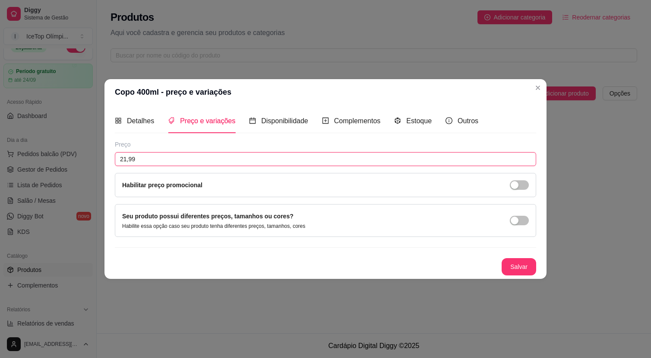
click at [198, 158] on input "21,99" at bounding box center [326, 159] width 422 height 14
drag, startPoint x: 126, startPoint y: 157, endPoint x: 118, endPoint y: 158, distance: 7.8
click at [118, 158] on input "21,99" at bounding box center [326, 159] width 422 height 14
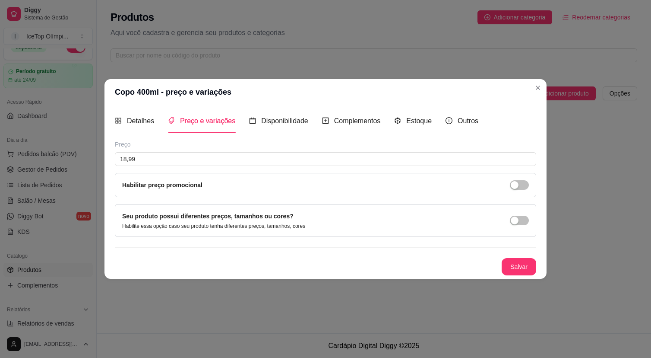
click at [188, 149] on div "Preço 18,99 Habilitar preço promocional" at bounding box center [326, 168] width 422 height 57
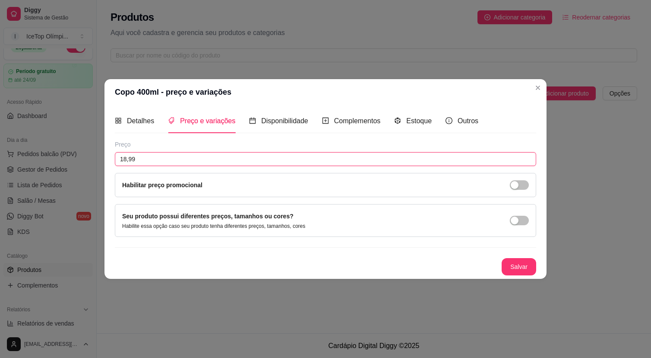
drag, startPoint x: 139, startPoint y: 158, endPoint x: 123, endPoint y: 158, distance: 15.6
click at [123, 158] on input "18,99" at bounding box center [326, 159] width 422 height 14
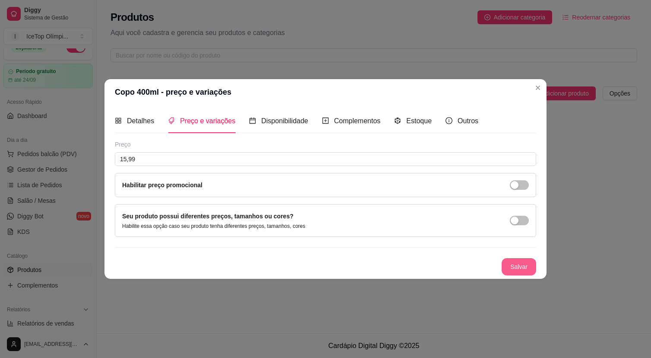
click at [513, 267] on button "Salvar" at bounding box center [519, 266] width 35 height 17
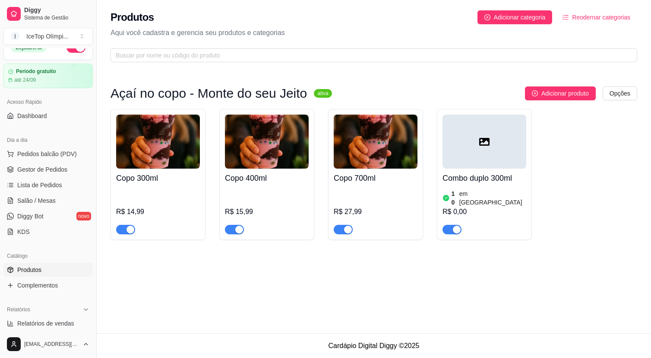
click at [171, 188] on div "R$ 14,99" at bounding box center [158, 210] width 84 height 47
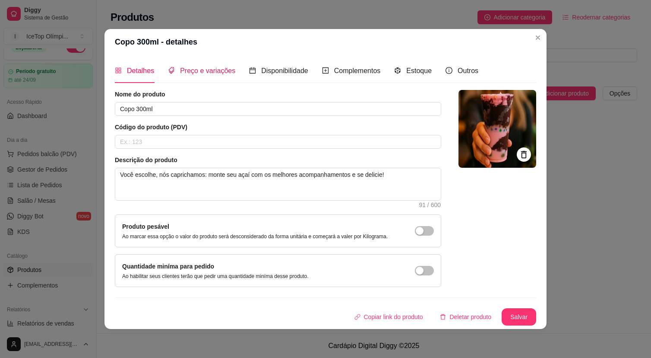
click at [190, 68] on span "Preço e variações" at bounding box center [207, 70] width 55 height 7
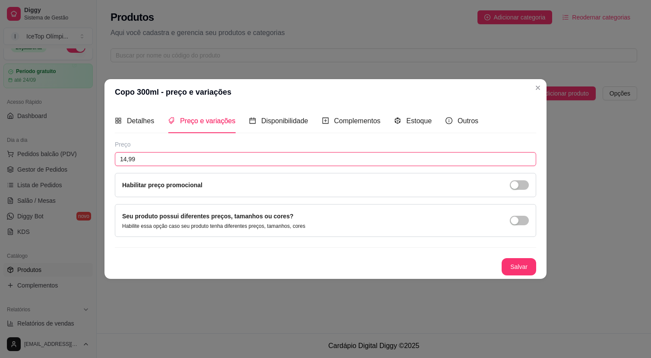
click at [123, 159] on input "14,99" at bounding box center [326, 159] width 422 height 14
click at [149, 156] on input "13,99" at bounding box center [326, 159] width 422 height 14
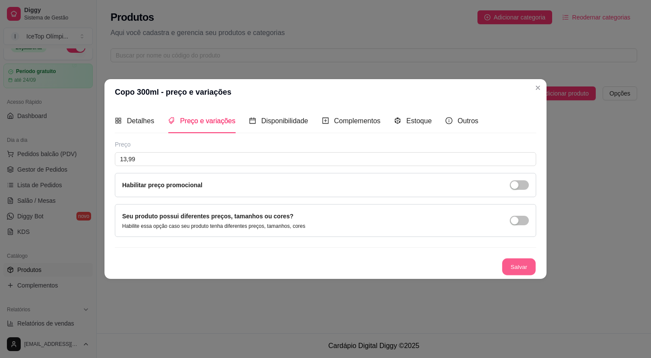
click at [510, 264] on button "Salvar" at bounding box center [519, 266] width 34 height 17
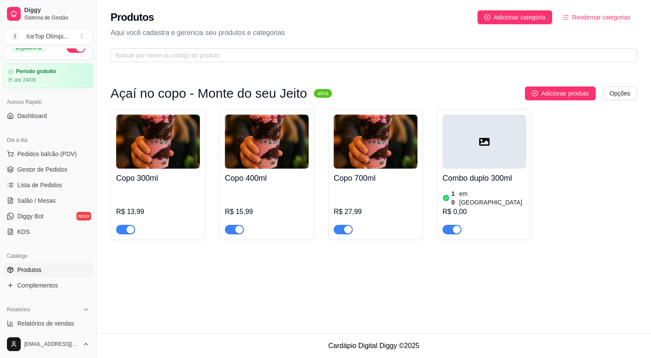
click at [372, 185] on div "Copo 700ml R$ 27,99" at bounding box center [376, 201] width 84 height 66
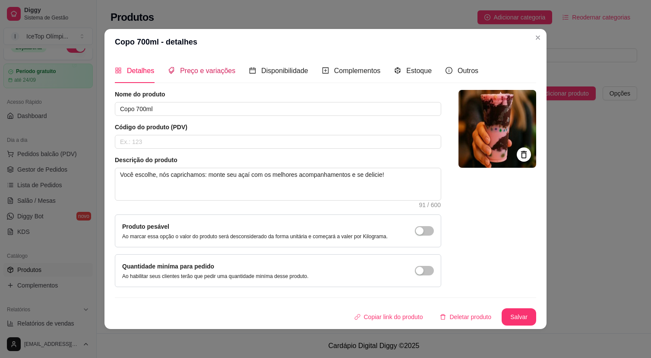
click at [192, 71] on span "Preço e variações" at bounding box center [207, 70] width 55 height 7
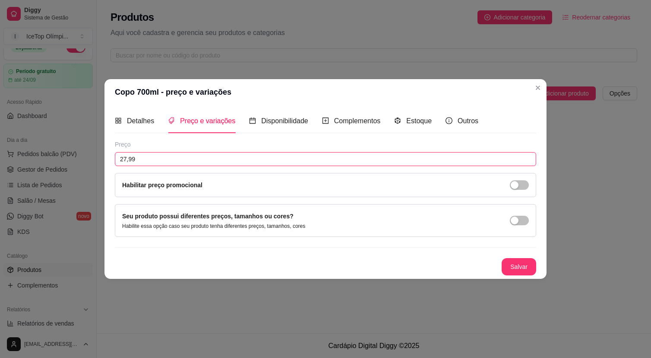
click at [124, 157] on input "27,99" at bounding box center [326, 159] width 422 height 14
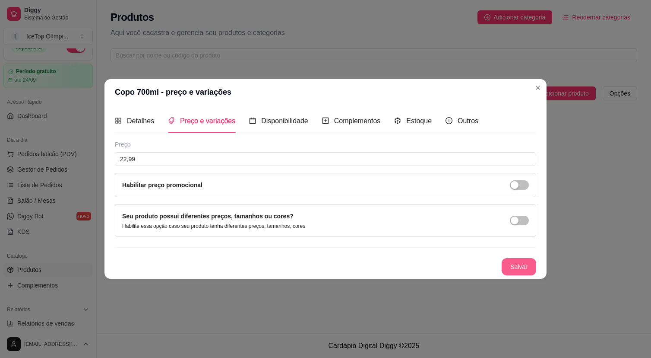
click at [525, 267] on button "Salvar" at bounding box center [519, 266] width 35 height 17
click at [515, 269] on button "Salvar" at bounding box center [519, 266] width 35 height 17
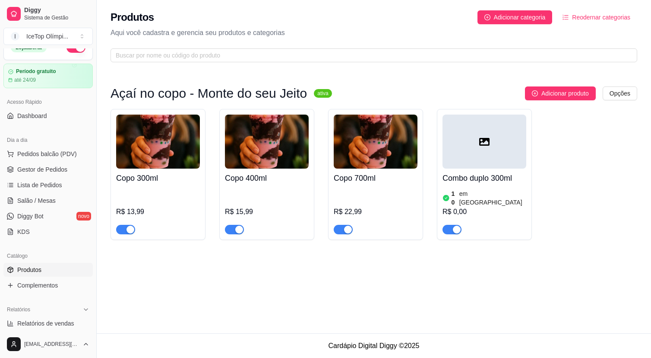
click at [467, 188] on div "10 em estoque R$ 0,00" at bounding box center [485, 210] width 84 height 47
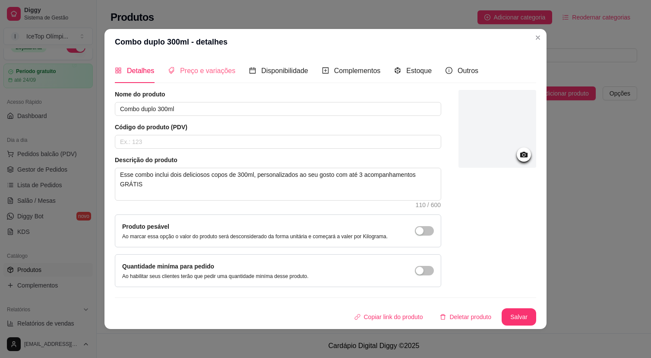
click at [195, 74] on div "Preço e variações" at bounding box center [201, 70] width 67 height 25
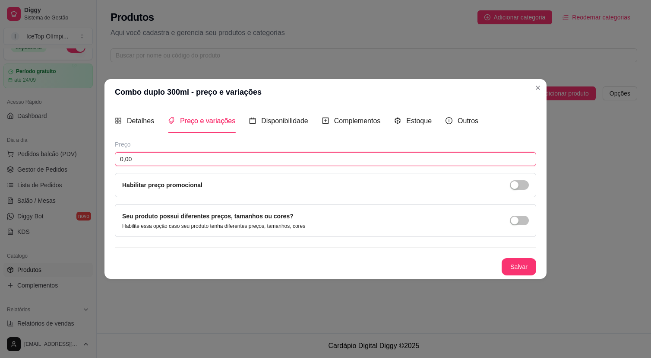
click at [185, 155] on input "0,00" at bounding box center [326, 159] width 422 height 14
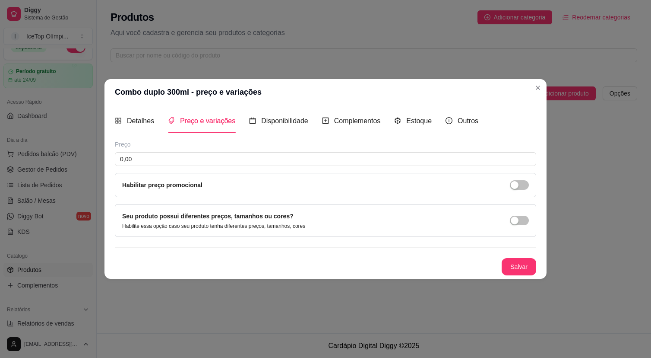
drag, startPoint x: 504, startPoint y: 188, endPoint x: 510, endPoint y: 188, distance: 5.6
click at [509, 188] on div "Habilitar preço promocional" at bounding box center [325, 185] width 407 height 10
click at [510, 188] on div "Habilitar preço promocional" at bounding box center [325, 185] width 407 height 10
click at [514, 186] on div "button" at bounding box center [515, 185] width 8 height 8
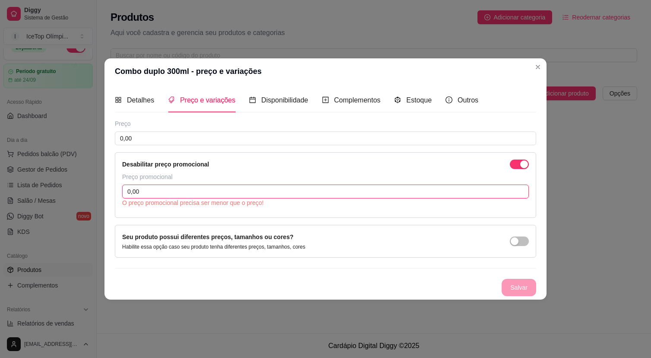
click at [272, 194] on input "0,00" at bounding box center [325, 191] width 407 height 14
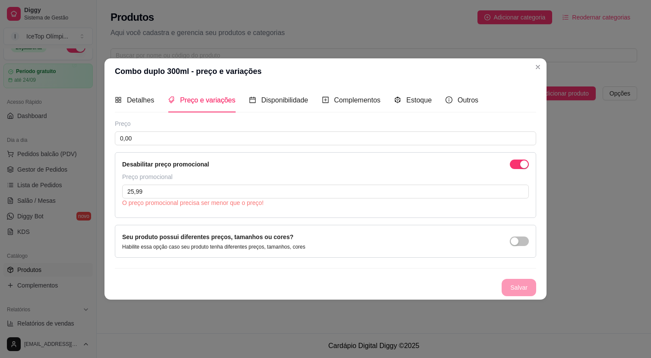
click at [315, 168] on div "Desabilitar preço promocional" at bounding box center [325, 164] width 407 height 10
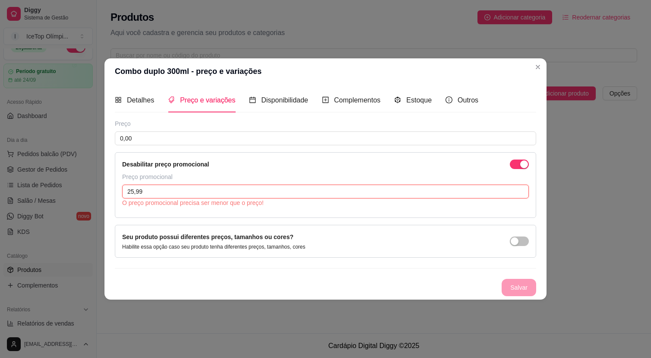
click at [174, 187] on input "25,99" at bounding box center [325, 191] width 407 height 14
click at [135, 193] on input "25,99" at bounding box center [325, 191] width 407 height 14
click at [198, 189] on input "23,99" at bounding box center [325, 191] width 407 height 14
click at [235, 173] on div "Preço promocional" at bounding box center [325, 176] width 407 height 9
click at [134, 191] on input "23,99" at bounding box center [325, 191] width 407 height 14
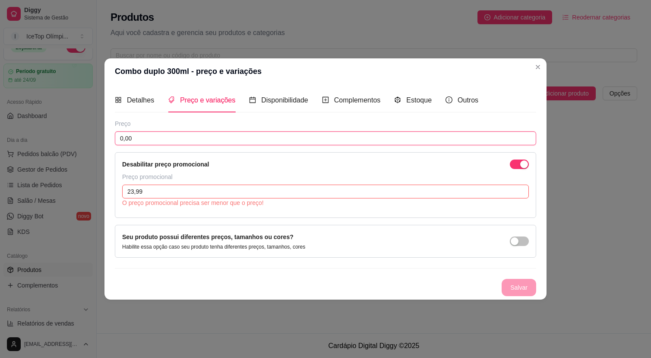
click at [295, 135] on input "0,00" at bounding box center [326, 138] width 422 height 14
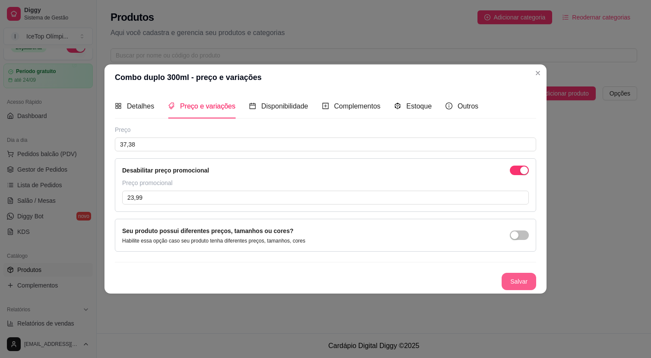
click at [519, 283] on button "Salvar" at bounding box center [519, 281] width 35 height 17
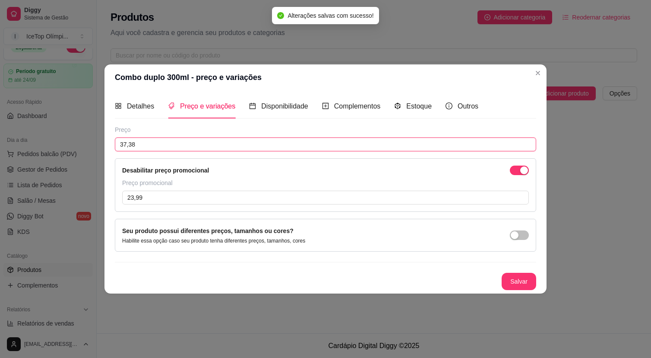
click at [125, 143] on input "37,38" at bounding box center [326, 144] width 422 height 14
drag, startPoint x: 139, startPoint y: 143, endPoint x: 120, endPoint y: 143, distance: 19.0
click at [120, 143] on input "37,38" at bounding box center [326, 144] width 422 height 14
click at [180, 145] on input "37,38" at bounding box center [326, 144] width 422 height 14
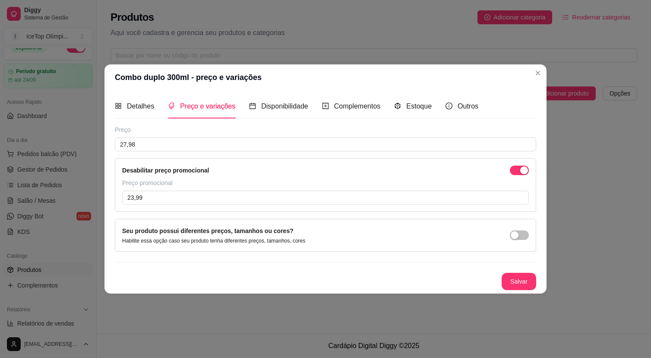
click at [515, 278] on button "Salvar" at bounding box center [519, 281] width 35 height 17
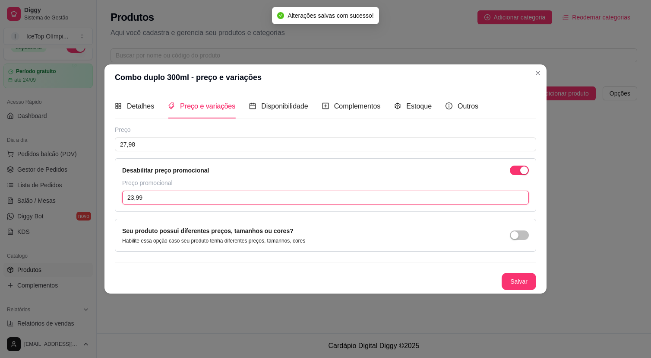
click at [131, 197] on input "23,99" at bounding box center [325, 197] width 407 height 14
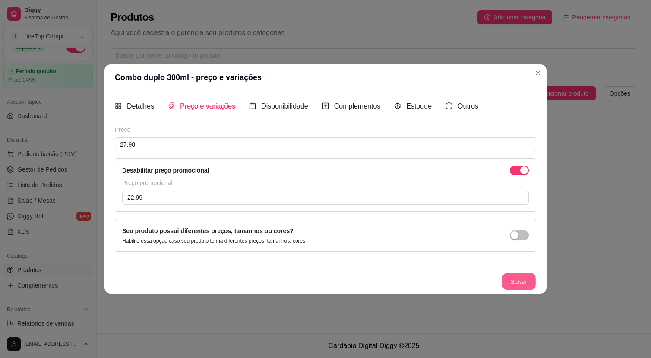
click at [521, 283] on button "Salvar" at bounding box center [519, 281] width 34 height 17
click at [521, 281] on button "Salvar" at bounding box center [519, 281] width 35 height 17
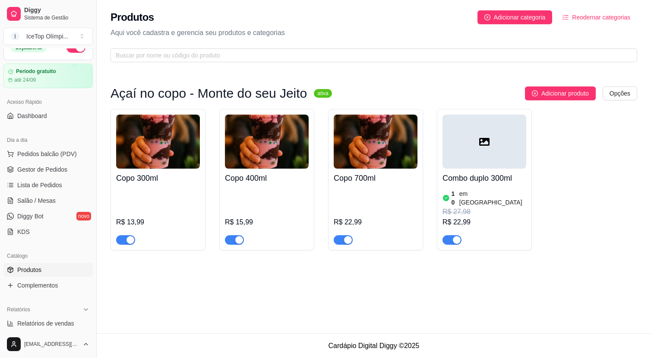
click at [498, 268] on div "Produtos Adicionar categoria Reodernar categorias Aqui você cadastra e gerencia…" at bounding box center [374, 166] width 555 height 333
click at [507, 136] on div at bounding box center [485, 141] width 84 height 54
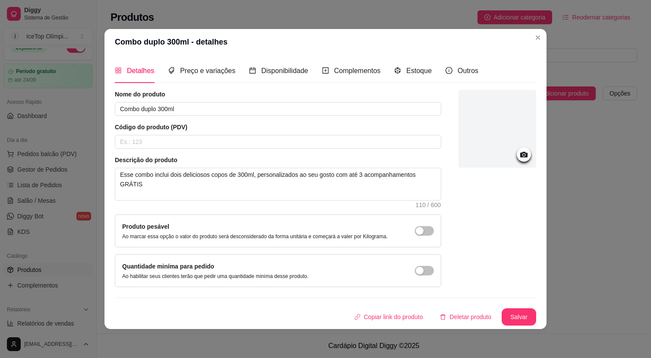
click at [498, 137] on div at bounding box center [498, 129] width 78 height 78
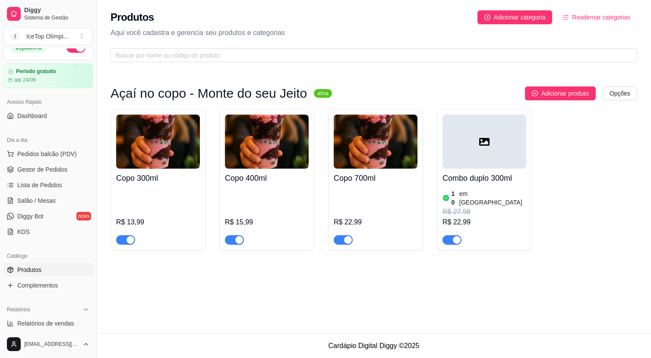
click at [508, 155] on div at bounding box center [485, 141] width 84 height 54
click at [478, 150] on div at bounding box center [485, 141] width 84 height 54
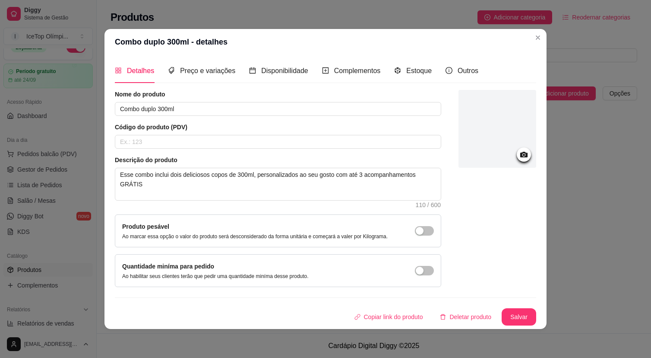
click at [520, 150] on div at bounding box center [524, 154] width 14 height 14
click at [521, 152] on icon at bounding box center [524, 155] width 7 height 6
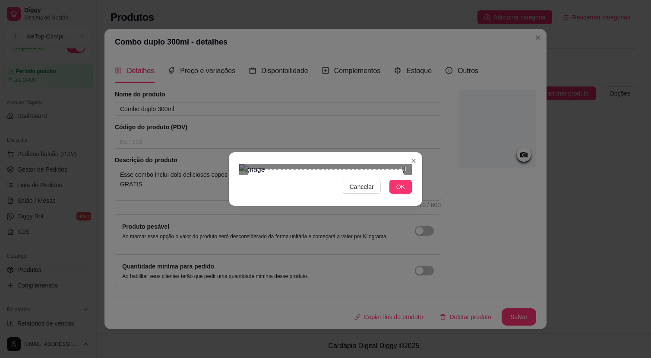
click at [395, 222] on div "Use the arrow keys to move the crop selection area" at bounding box center [326, 247] width 156 height 156
click at [403, 191] on span "OK" at bounding box center [401, 187] width 9 height 10
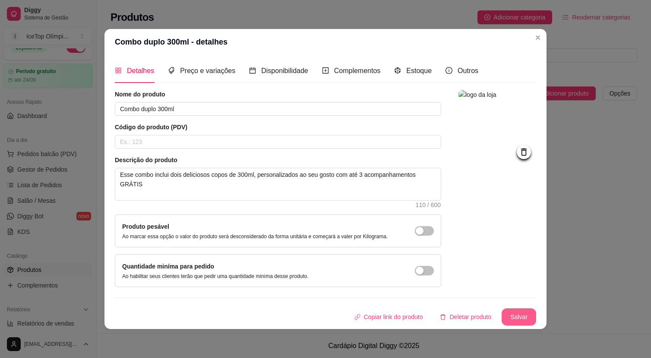
click at [509, 317] on button "Salvar" at bounding box center [519, 316] width 35 height 17
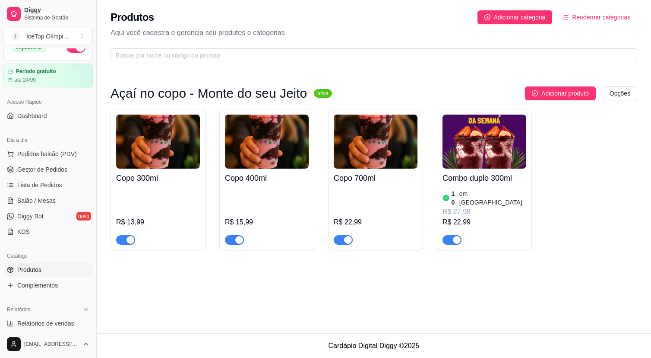
click at [297, 144] on img at bounding box center [267, 141] width 84 height 54
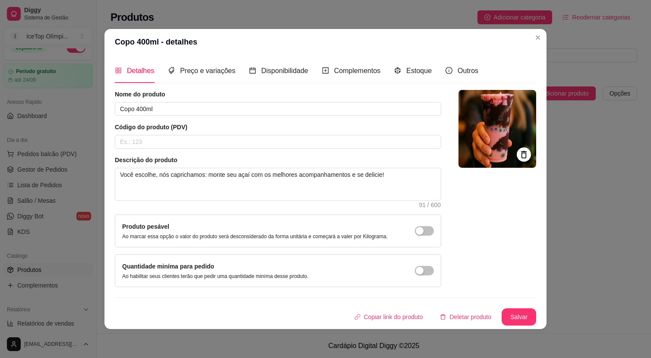
click at [496, 152] on img at bounding box center [498, 129] width 78 height 78
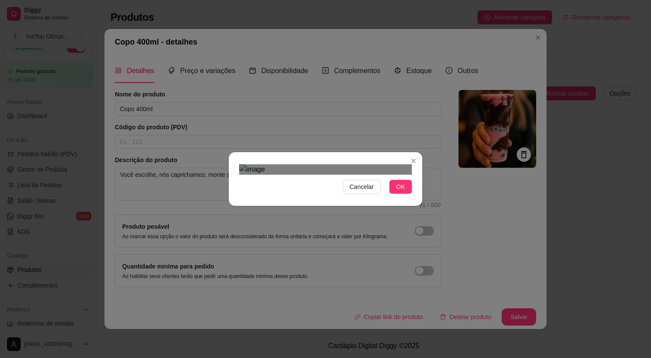
click at [362, 248] on div "Use the arrow keys to move the crop selection area" at bounding box center [326, 259] width 156 height 156
click at [398, 194] on button "OK" at bounding box center [401, 187] width 22 height 14
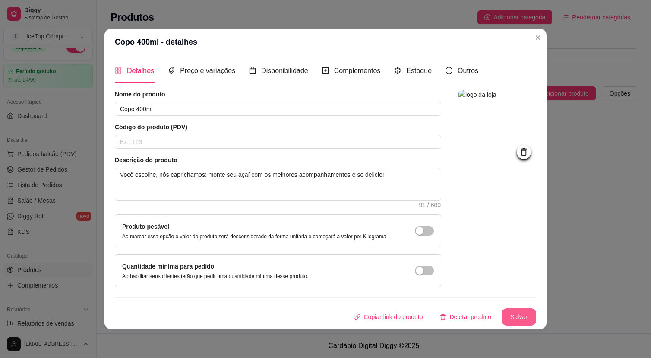
click at [517, 321] on button "Salvar" at bounding box center [519, 316] width 35 height 17
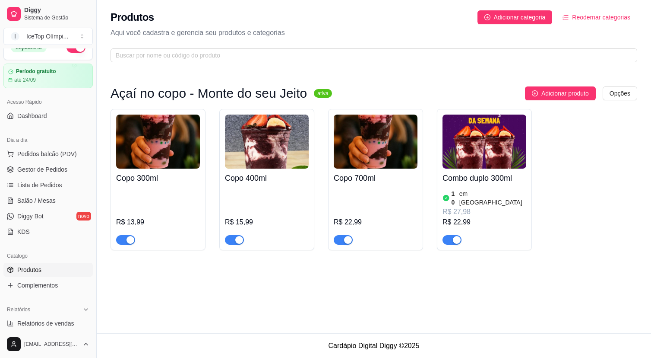
click at [387, 165] on img at bounding box center [376, 141] width 84 height 54
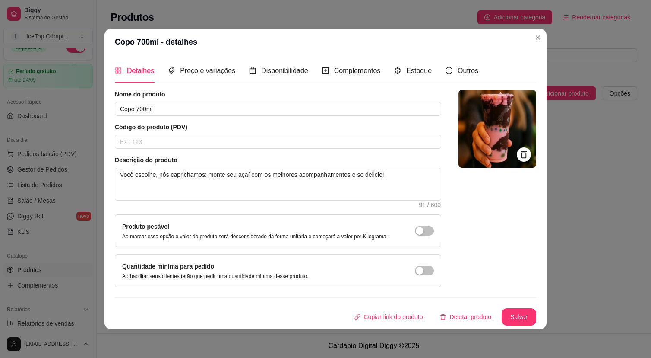
click at [514, 132] on img at bounding box center [498, 129] width 78 height 78
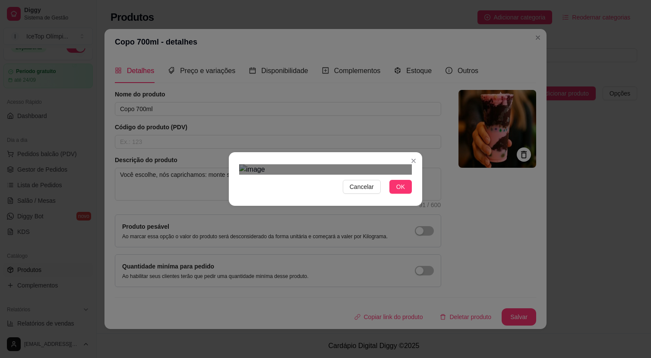
click at [356, 197] on div "Cancelar OK" at bounding box center [326, 179] width 194 height 36
click at [351, 248] on div "Use the arrow keys to move the crop selection area" at bounding box center [325, 259] width 156 height 156
click at [399, 191] on span "OK" at bounding box center [401, 187] width 9 height 10
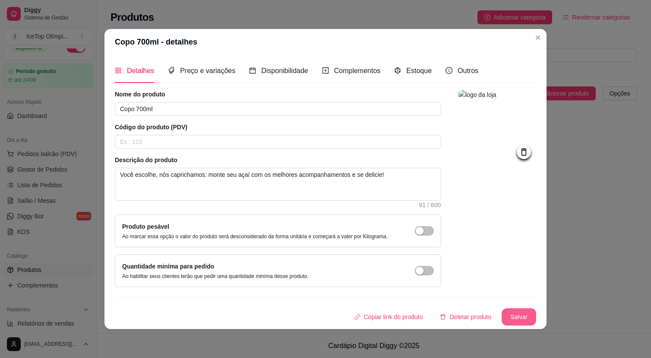
click at [503, 321] on button "Salvar" at bounding box center [519, 316] width 35 height 17
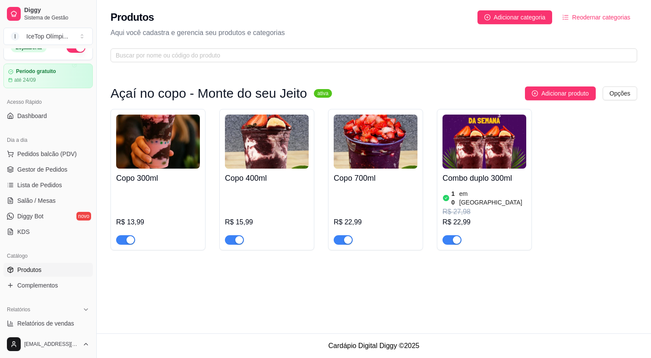
click at [568, 249] on div "Açaí no copo - Monte do seu Jeito ativa Adicionar produto Opções Copo 300ml R$ …" at bounding box center [374, 172] width 527 height 172
click at [562, 169] on div "Copo 300ml R$ 13,99 Copo 400ml R$ 15,99 Copo 700ml R$ 22,99 Combo duplo 300ml 1…" at bounding box center [374, 179] width 527 height 141
click at [494, 190] on div "10 em [GEOGRAPHIC_DATA]" at bounding box center [485, 197] width 84 height 17
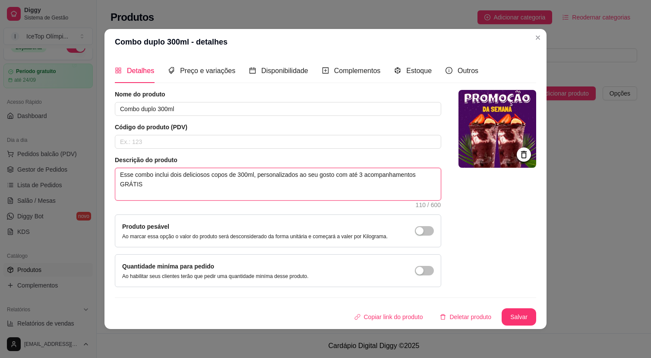
click at [165, 184] on textarea "Esse combo inclui dois deliciosos copos de 300ml, personalizados ao seu gosto c…" at bounding box center [278, 184] width 326 height 32
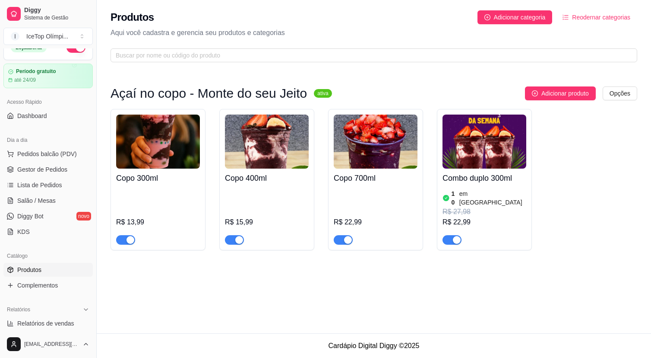
click at [583, 186] on div "Copo 300ml R$ 13,99 Copo 400ml R$ 15,99 Copo 700ml R$ 22,99 Combo duplo 300ml 1…" at bounding box center [374, 179] width 527 height 141
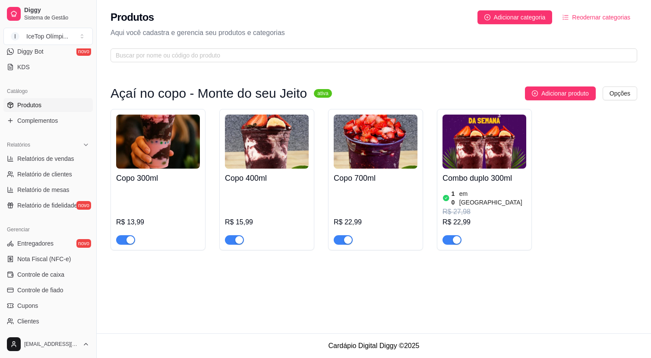
scroll to position [264, 0]
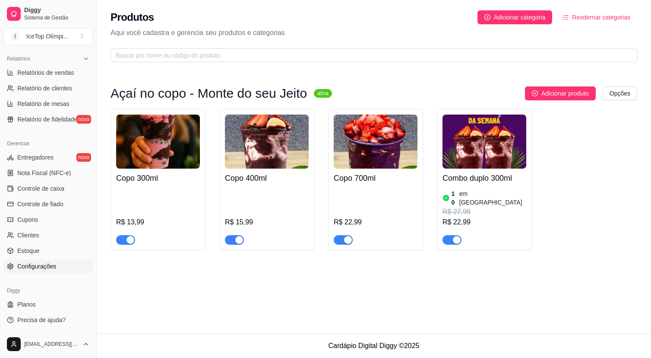
click at [59, 263] on link "Configurações" at bounding box center [47, 266] width 89 height 14
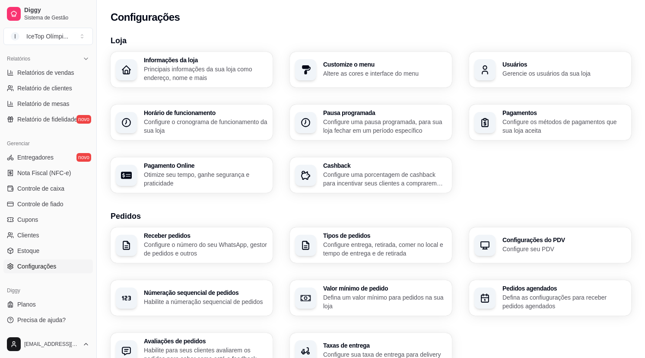
click at [222, 73] on p "Principais informações da sua loja como endereço, nome e mais" at bounding box center [206, 73] width 124 height 17
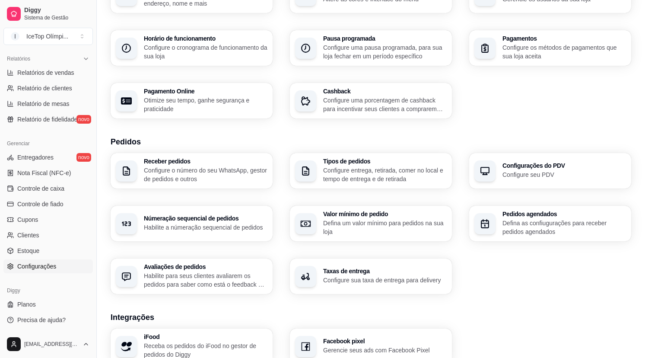
scroll to position [76, 0]
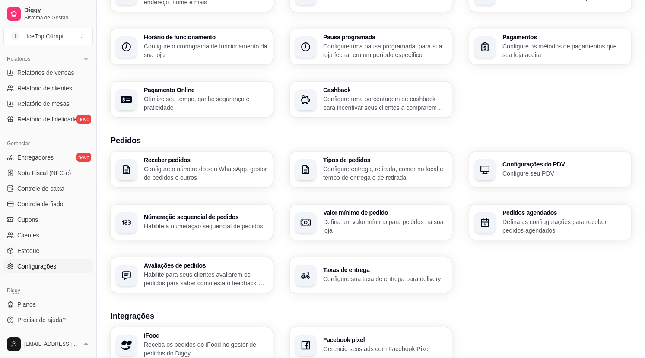
click at [397, 283] on p "Configure sua taxa de entrega para delivery" at bounding box center [385, 278] width 124 height 9
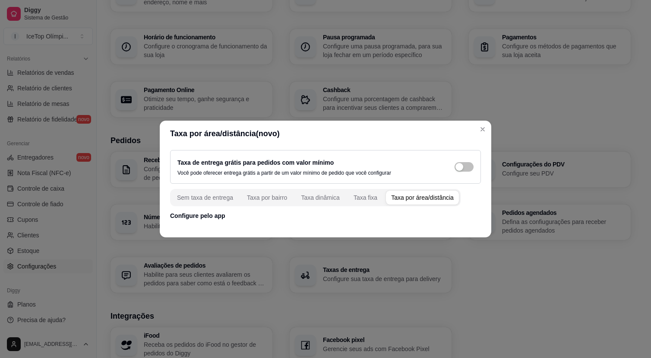
click at [232, 215] on p "Configure pelo app" at bounding box center [325, 215] width 311 height 9
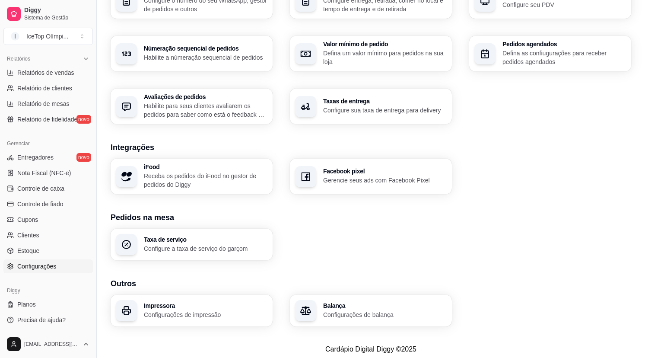
scroll to position [248, 0]
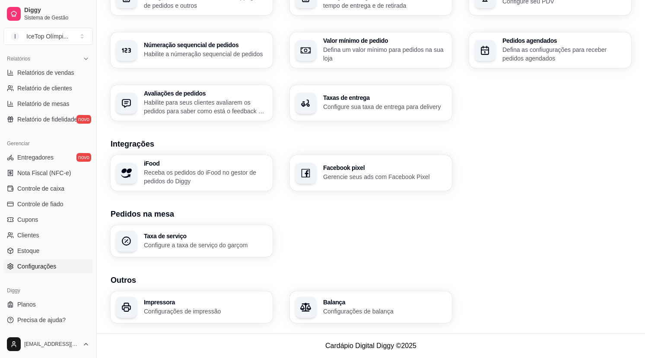
click at [238, 251] on div "Taxa de serviço Configure a taxa de serviço do garçom" at bounding box center [192, 241] width 162 height 32
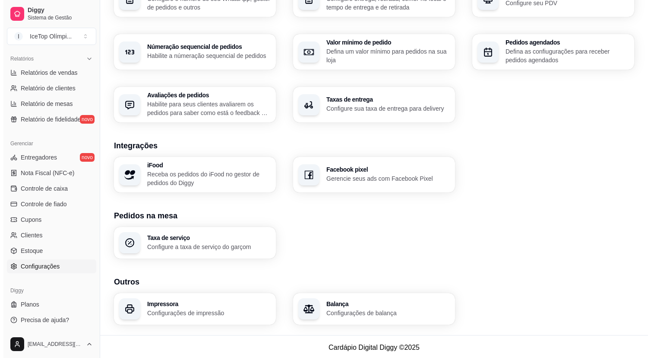
scroll to position [244, 0]
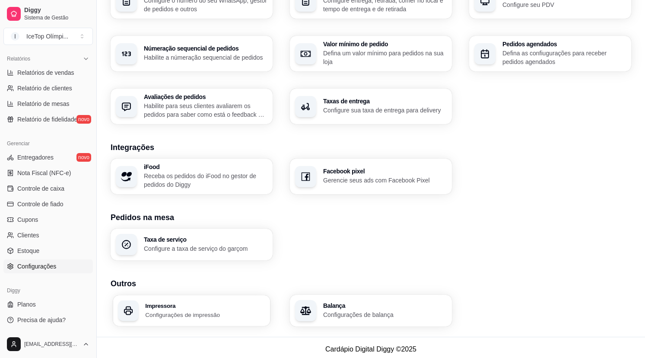
click at [238, 313] on p "Configurações de impressão" at bounding box center [205, 314] width 120 height 8
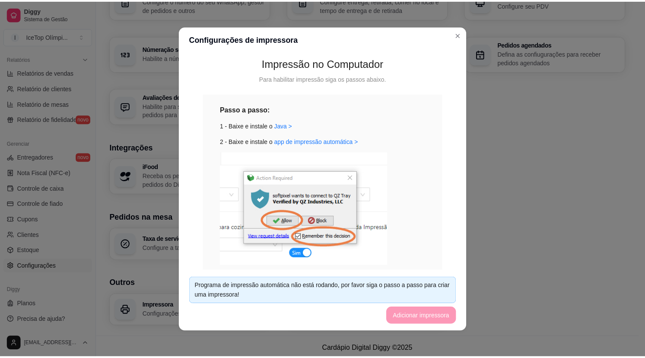
scroll to position [90, 0]
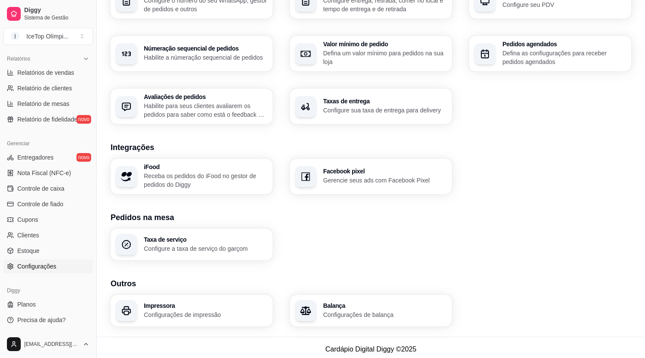
click at [479, 252] on div "Taxa de serviço Configure a taxa de serviço do garçom" at bounding box center [371, 245] width 521 height 32
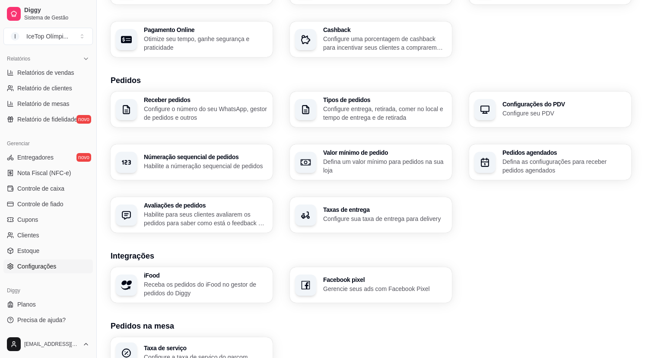
scroll to position [135, 0]
click at [229, 158] on h3 "Númeração sequencial de pedidos" at bounding box center [206, 158] width 124 height 6
click at [395, 162] on p "Defina um valor mínimo para pedidos na sua loja" at bounding box center [385, 166] width 124 height 17
click at [433, 110] on p "Configure entrega, retirada, comer no local e tempo de entrega e de retirada" at bounding box center [385, 113] width 124 height 17
click at [244, 108] on p "Configure o número do seu WhatsApp, gestor de pedidos e outros" at bounding box center [206, 113] width 124 height 17
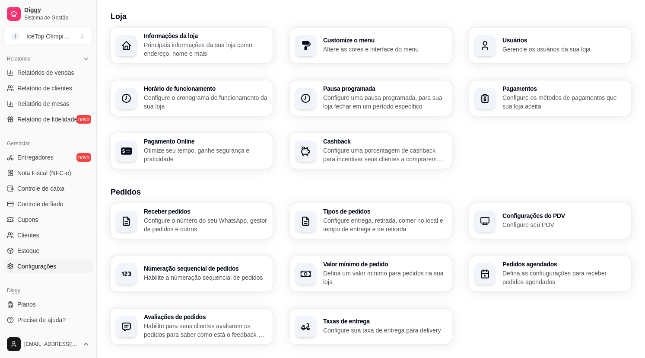
scroll to position [70, 0]
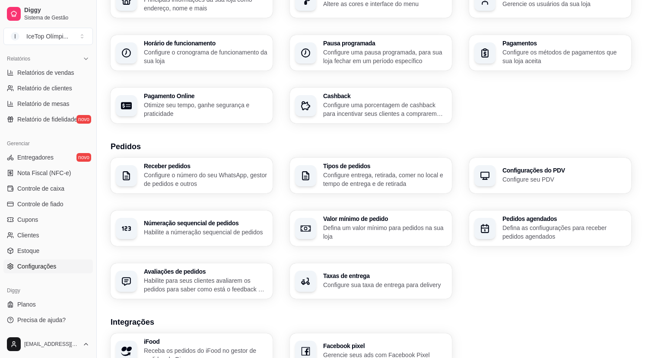
click at [366, 275] on h3 "Taxas de entrega" at bounding box center [385, 276] width 124 height 6
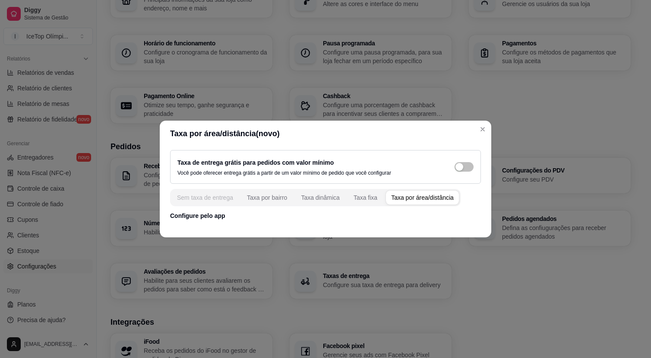
click at [217, 196] on div "Sem taxa de entrega" at bounding box center [205, 197] width 56 height 9
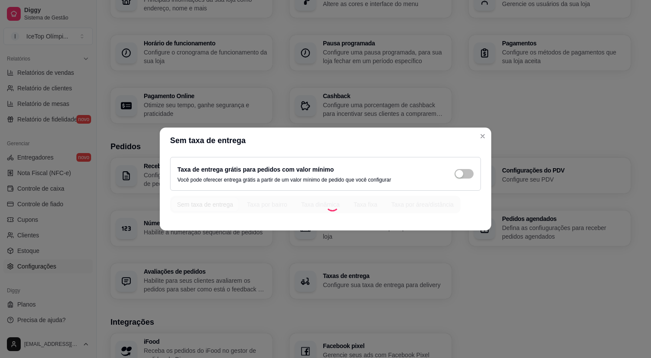
click at [272, 205] on div "Sem taxa de entrega Taxa por bairro Taxa dinâmica Taxa fixa Taxa por área/distâ…" at bounding box center [315, 204] width 291 height 17
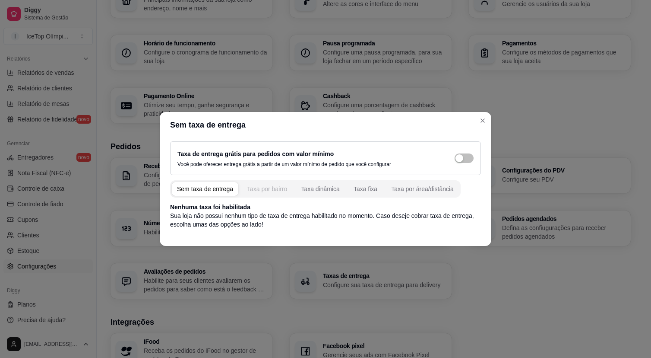
click at [276, 182] on button "Taxa por bairro" at bounding box center [267, 189] width 51 height 14
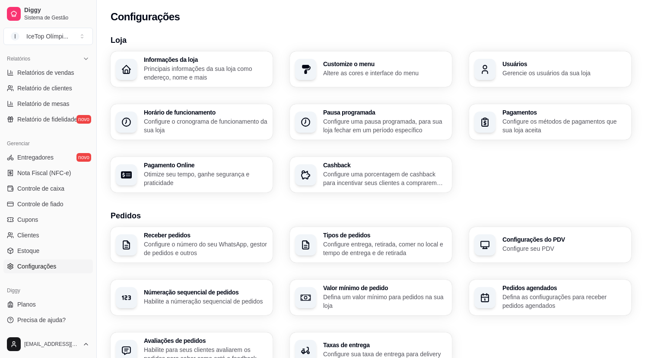
scroll to position [0, 0]
click at [549, 72] on p "Gerencie os usuários da sua loja" at bounding box center [564, 73] width 124 height 9
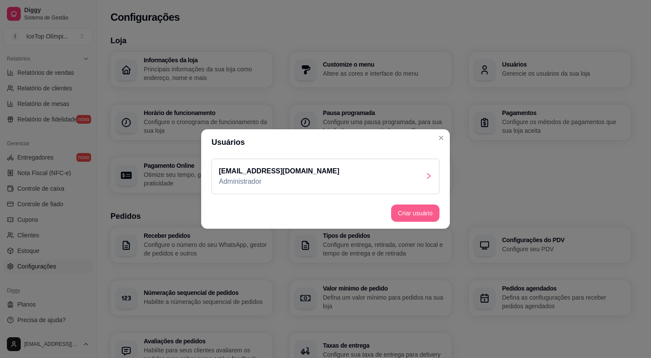
click at [412, 216] on button "Criar usuário" at bounding box center [415, 212] width 48 height 17
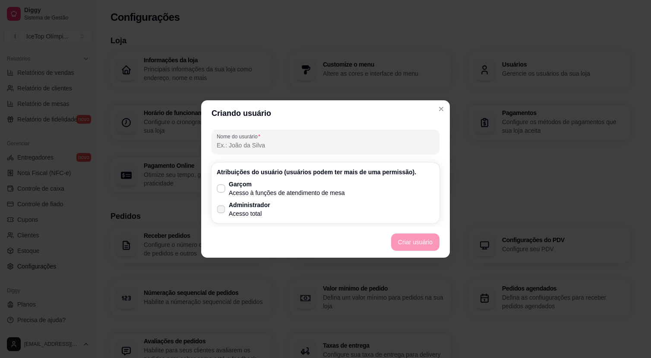
click at [223, 210] on icon at bounding box center [221, 208] width 6 height 5
click at [222, 211] on input "Administrador Acesso total" at bounding box center [219, 214] width 6 height 6
click at [417, 239] on button "Criar usuário" at bounding box center [415, 241] width 48 height 17
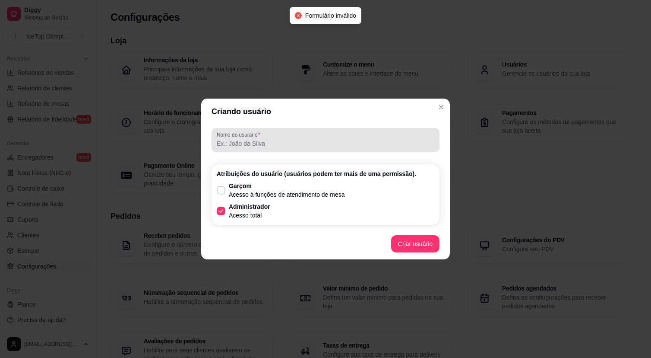
click at [305, 139] on input "Nome do usurário" at bounding box center [326, 143] width 218 height 9
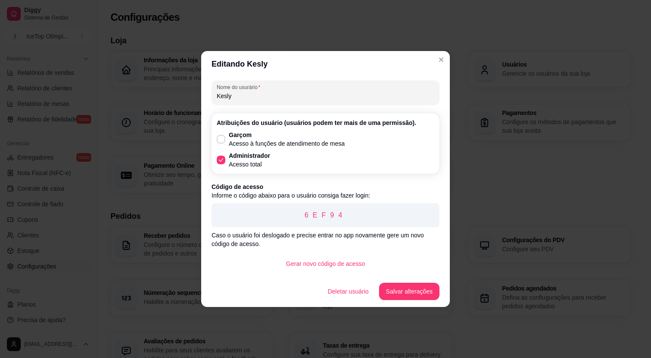
click at [314, 212] on p "6EF94" at bounding box center [326, 215] width 214 height 10
click at [400, 289] on button "Salvar alterações" at bounding box center [409, 291] width 60 height 17
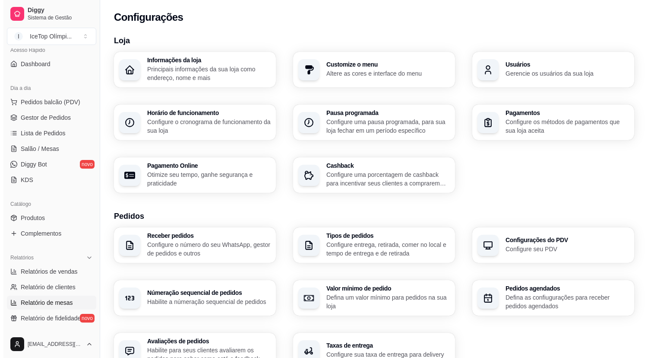
scroll to position [61, 0]
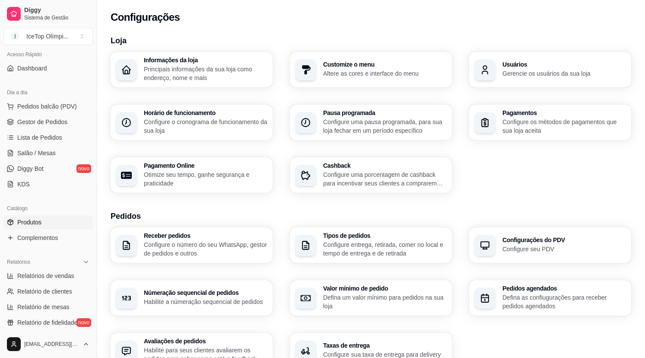
click at [38, 216] on link "Produtos" at bounding box center [47, 222] width 89 height 14
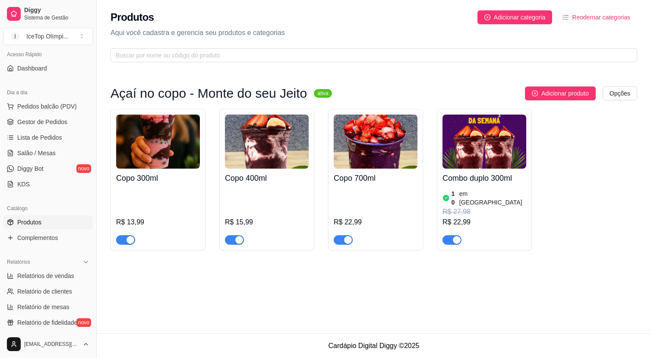
click at [499, 146] on img at bounding box center [485, 141] width 84 height 54
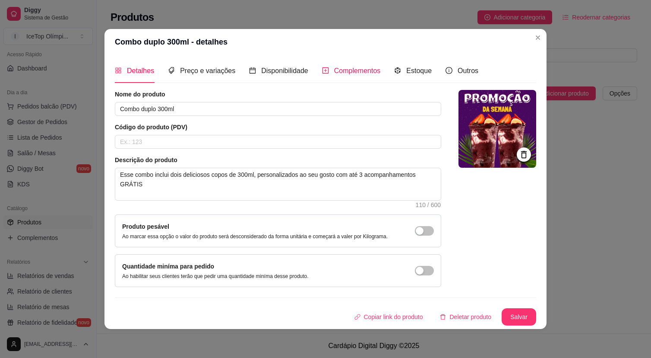
click at [376, 70] on span "Complementos" at bounding box center [357, 70] width 47 height 7
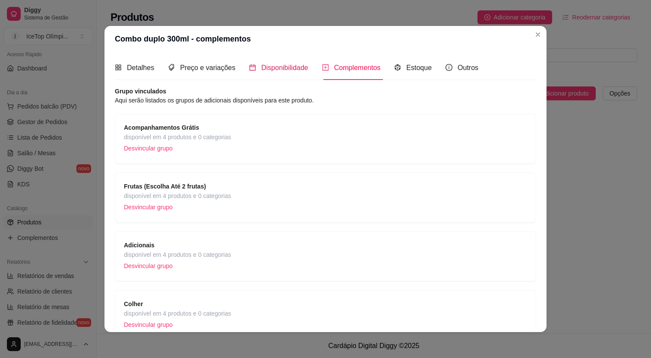
click at [288, 71] on span "Disponibilidade" at bounding box center [284, 67] width 47 height 7
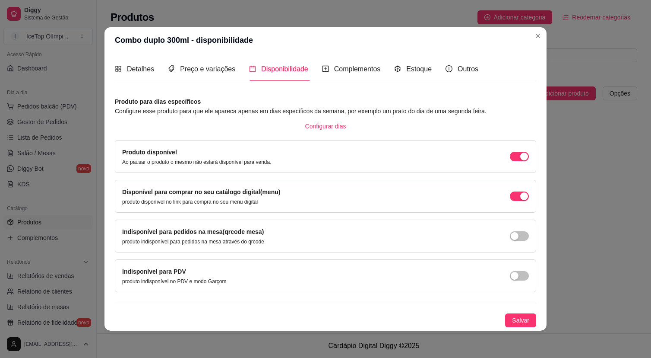
click at [383, 67] on div "Detalhes Preço e variações Disponibilidade Complementos Estoque Outros" at bounding box center [297, 69] width 364 height 25
click at [515, 278] on div "button" at bounding box center [515, 276] width 8 height 8
click at [519, 313] on div "Produto para dias específicos Configure esse produto para que ele apareca apena…" at bounding box center [326, 212] width 422 height 230
click at [518, 317] on span "Salvar" at bounding box center [520, 320] width 17 height 10
click at [512, 317] on span "Salvar" at bounding box center [520, 320] width 17 height 10
